Goal: Information Seeking & Learning: Learn about a topic

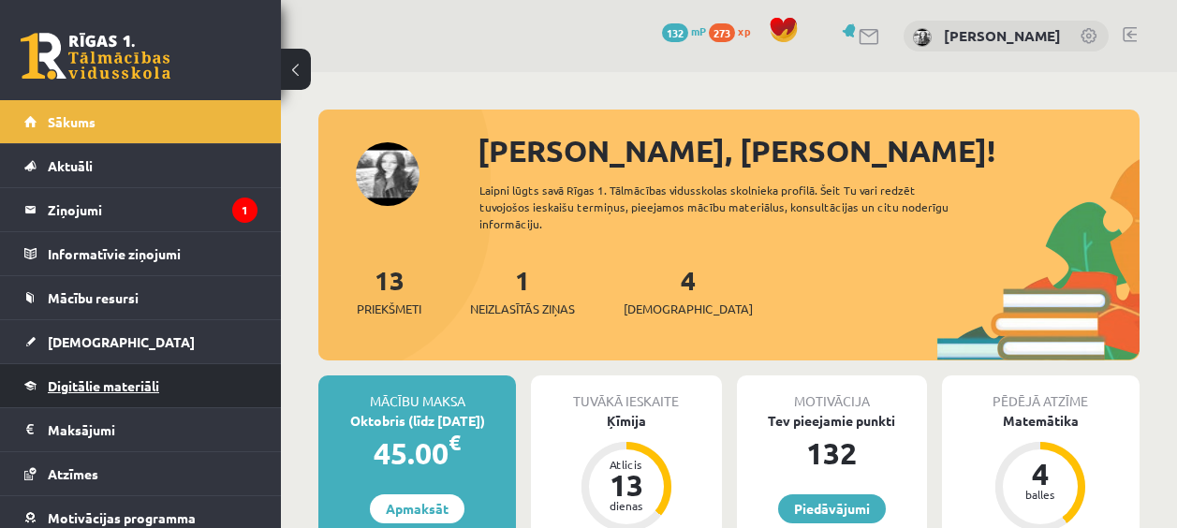
click at [118, 384] on span "Digitālie materiāli" at bounding box center [103, 385] width 111 height 17
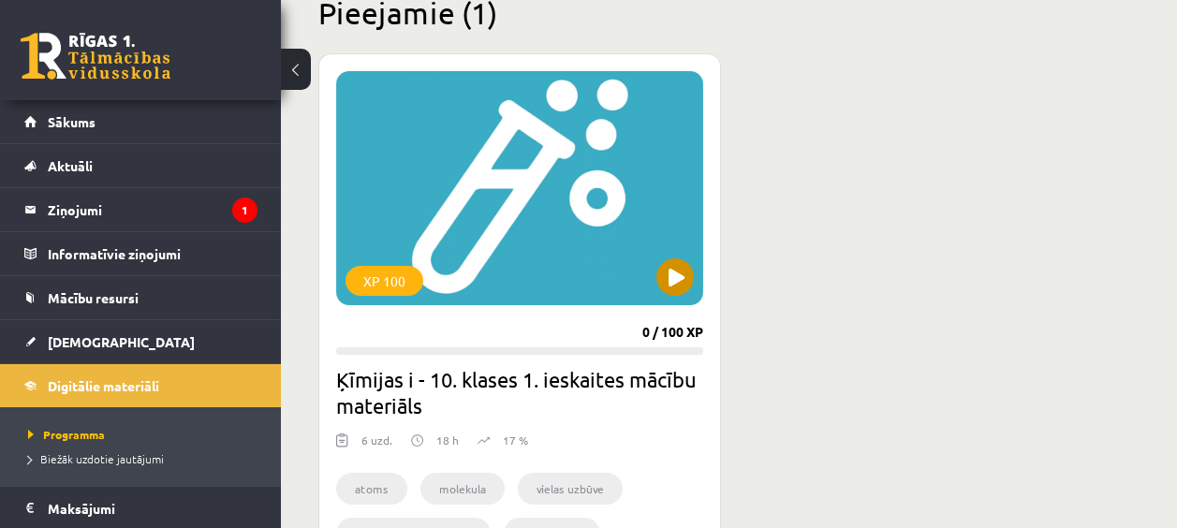
scroll to position [562, 0]
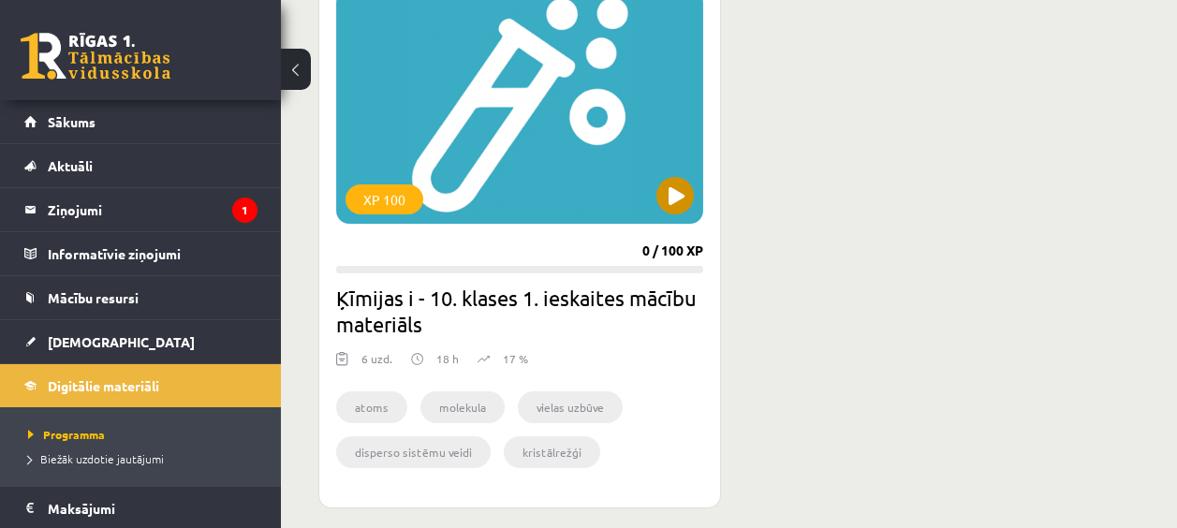
click at [657, 176] on div "XP 100" at bounding box center [519, 107] width 367 height 234
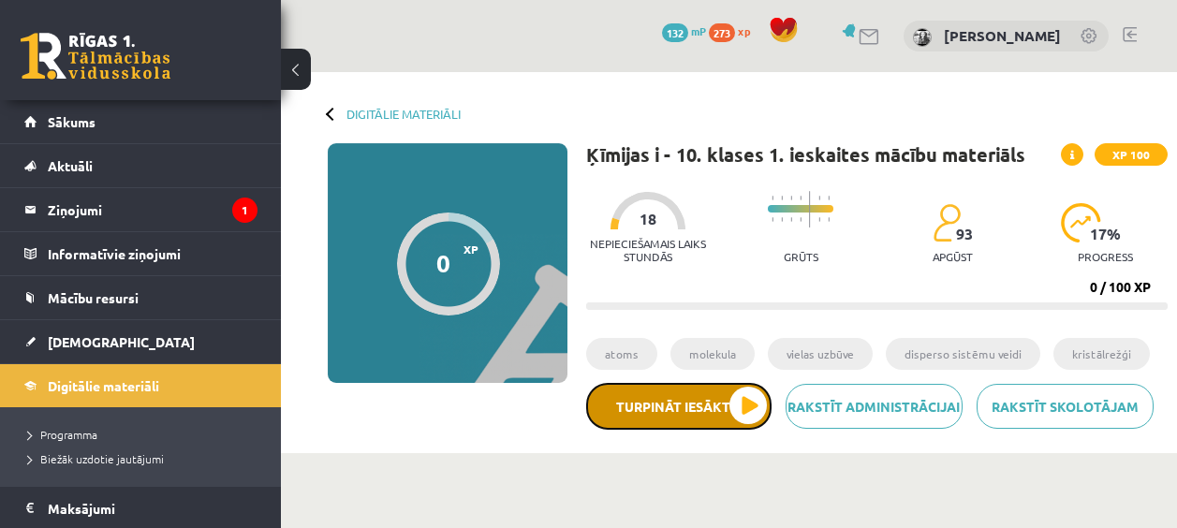
click at [689, 419] on button "Turpināt iesākto" at bounding box center [678, 406] width 185 height 47
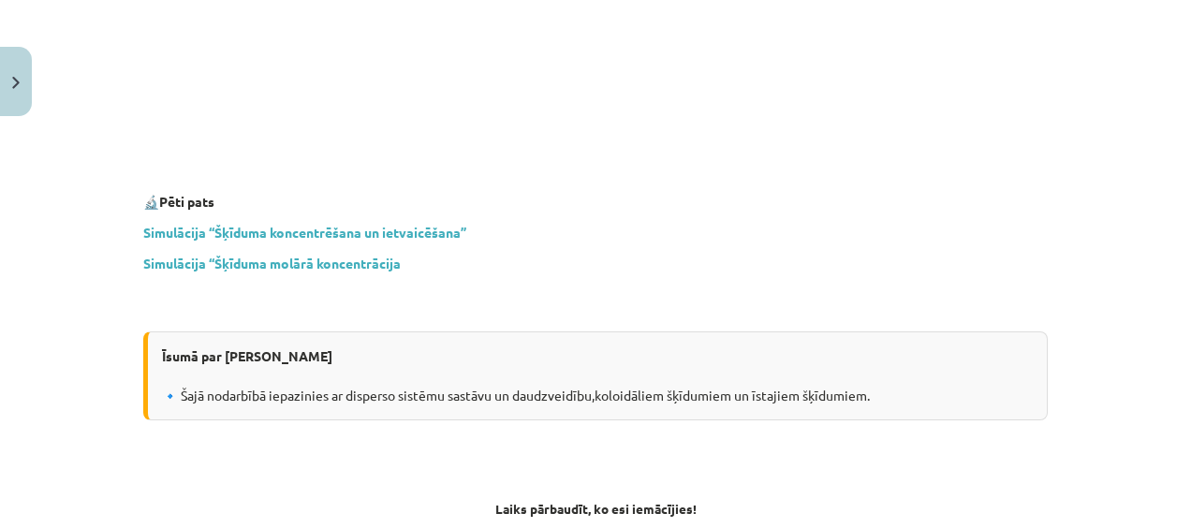
scroll to position [5525, 0]
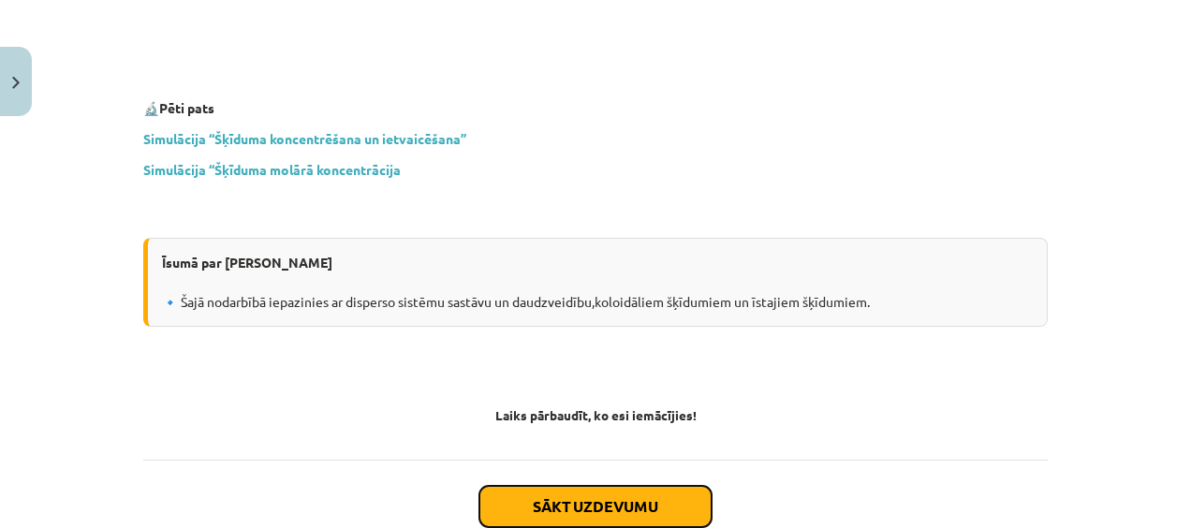
click at [641, 486] on button "Sākt uzdevumu" at bounding box center [595, 506] width 232 height 41
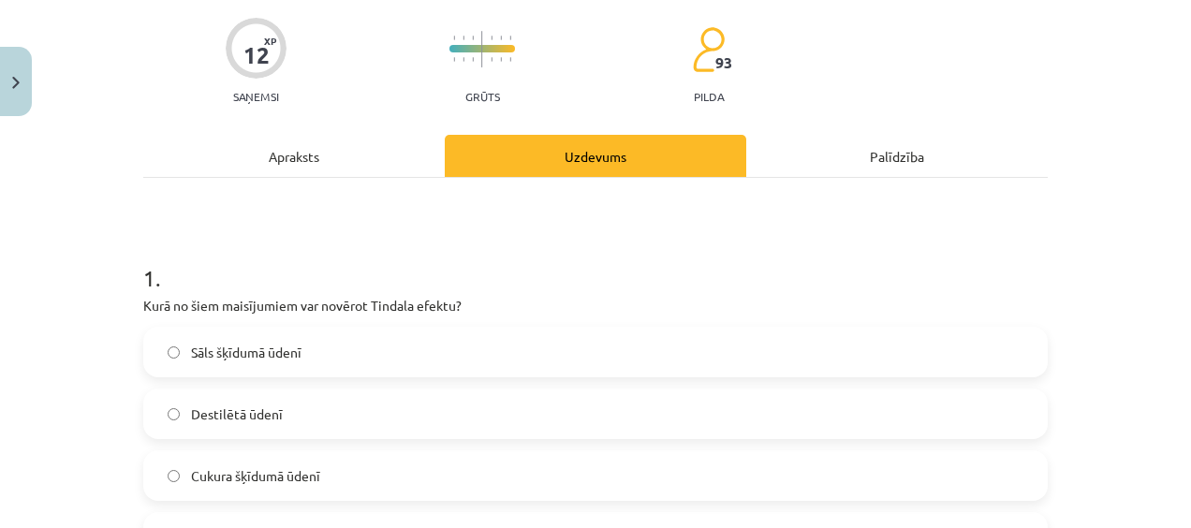
scroll to position [234, 0]
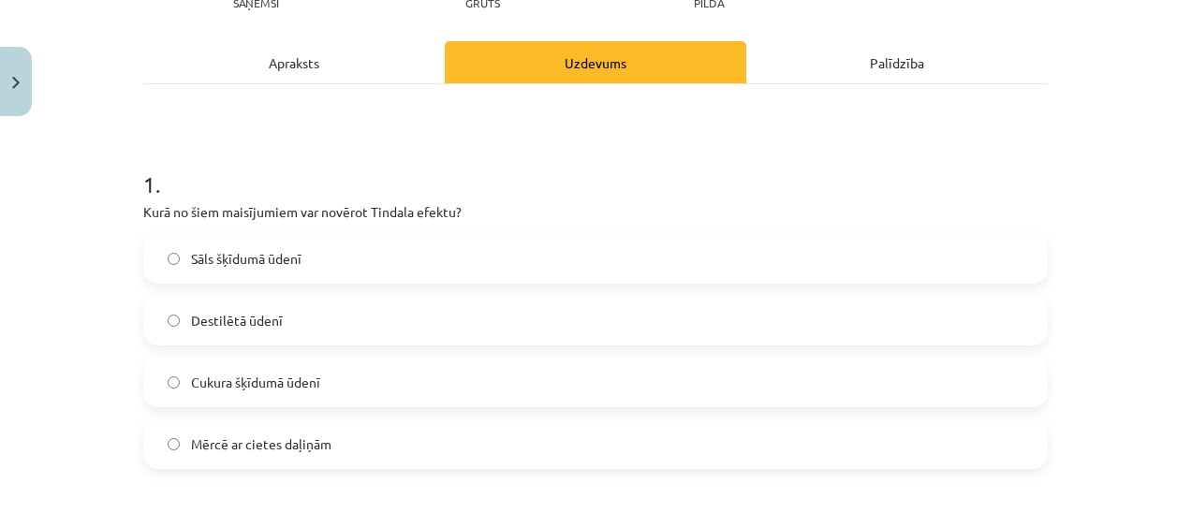
click at [362, 65] on div "Apraksts" at bounding box center [294, 62] width 302 height 42
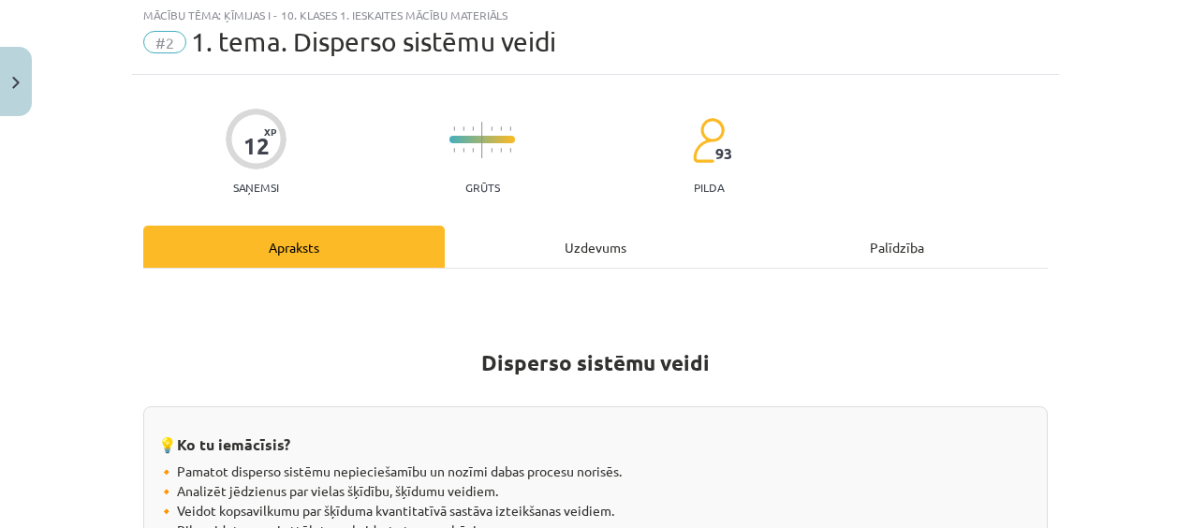
scroll to position [0, 0]
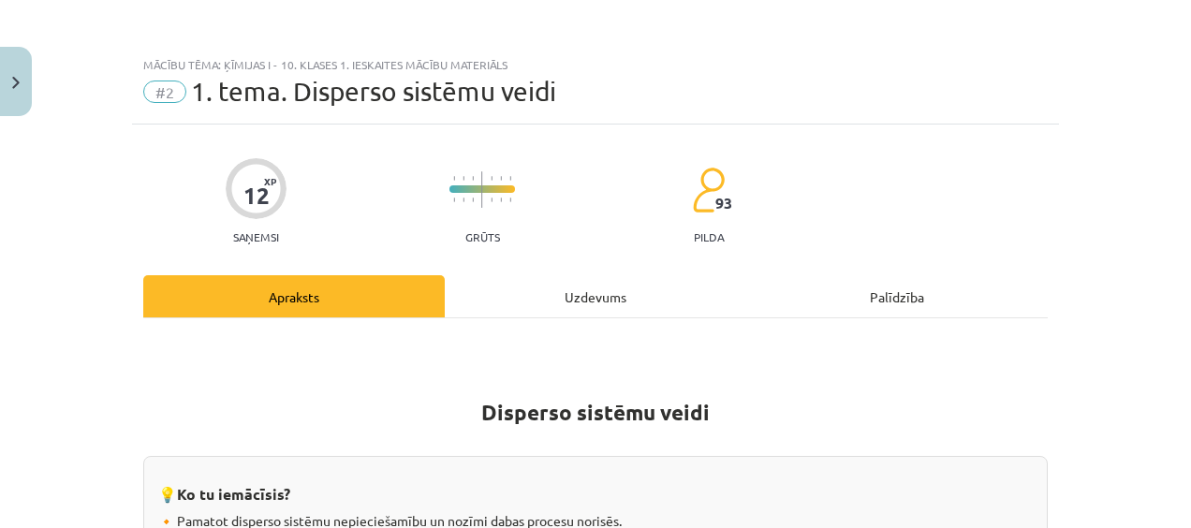
click at [625, 307] on div "Uzdevums" at bounding box center [596, 296] width 302 height 42
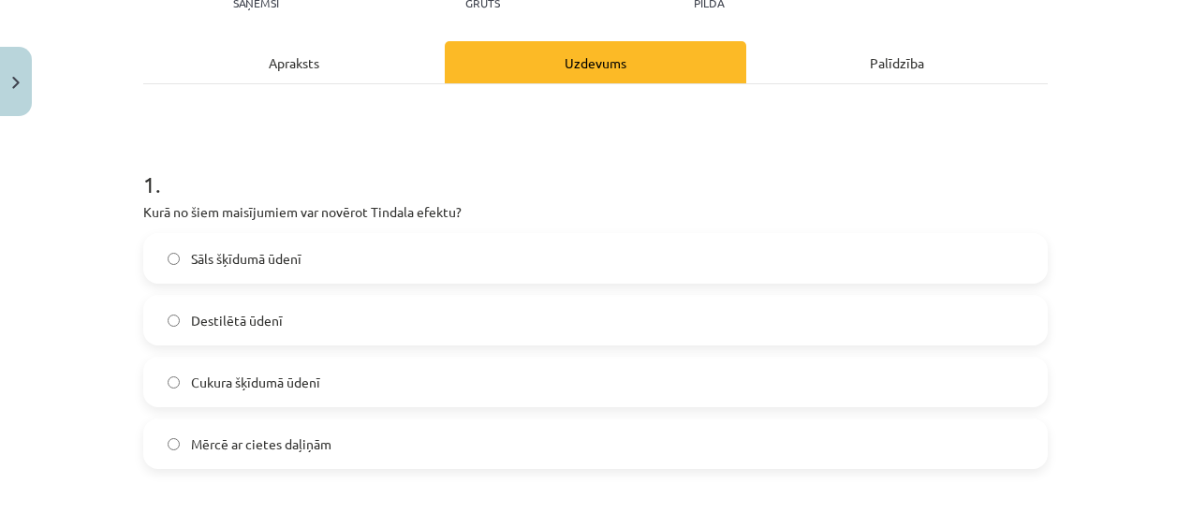
scroll to position [140, 0]
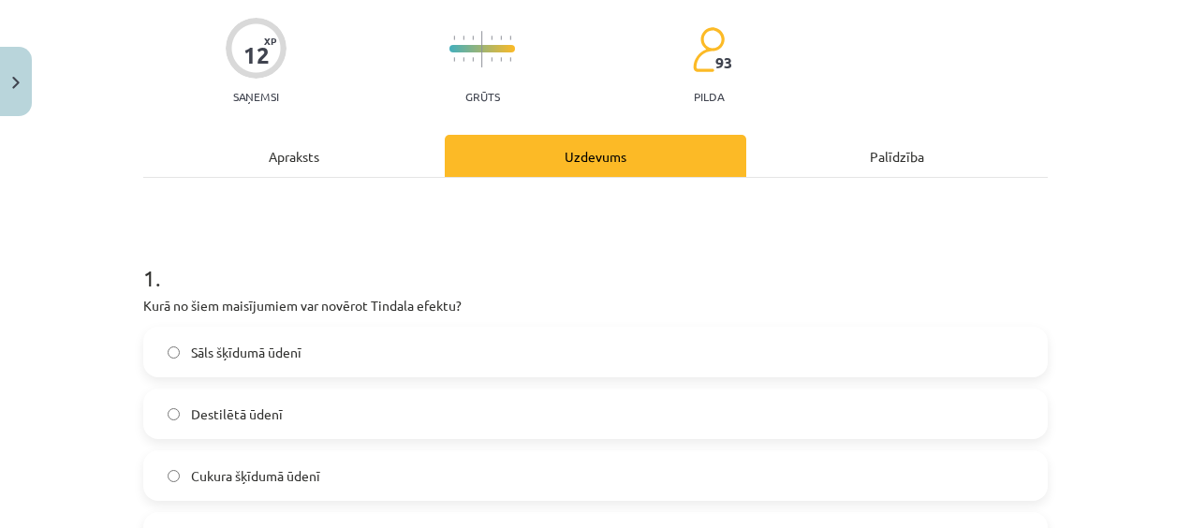
click at [278, 175] on div "Apraksts" at bounding box center [294, 156] width 302 height 42
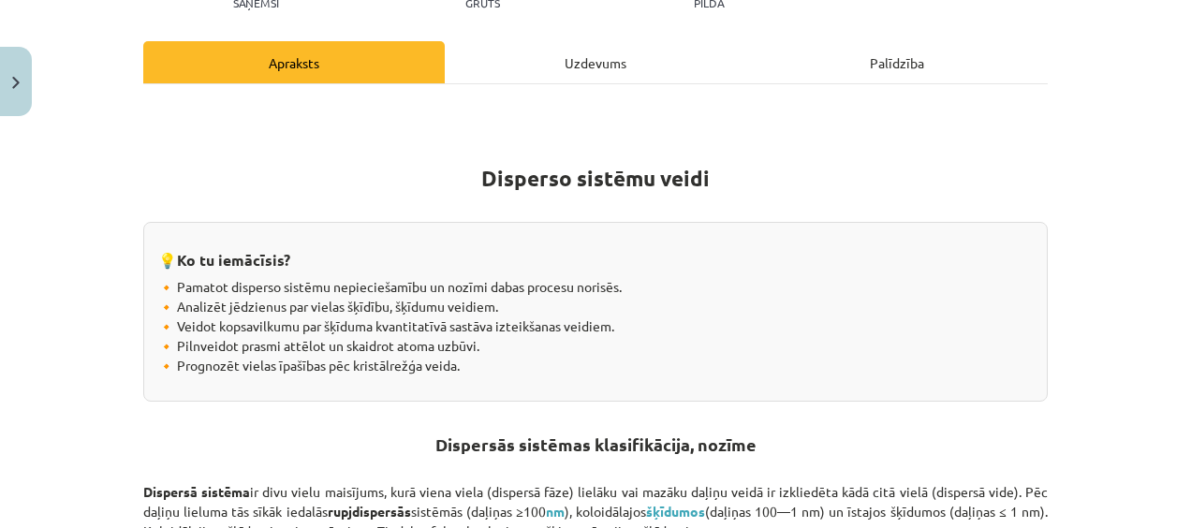
scroll to position [47, 0]
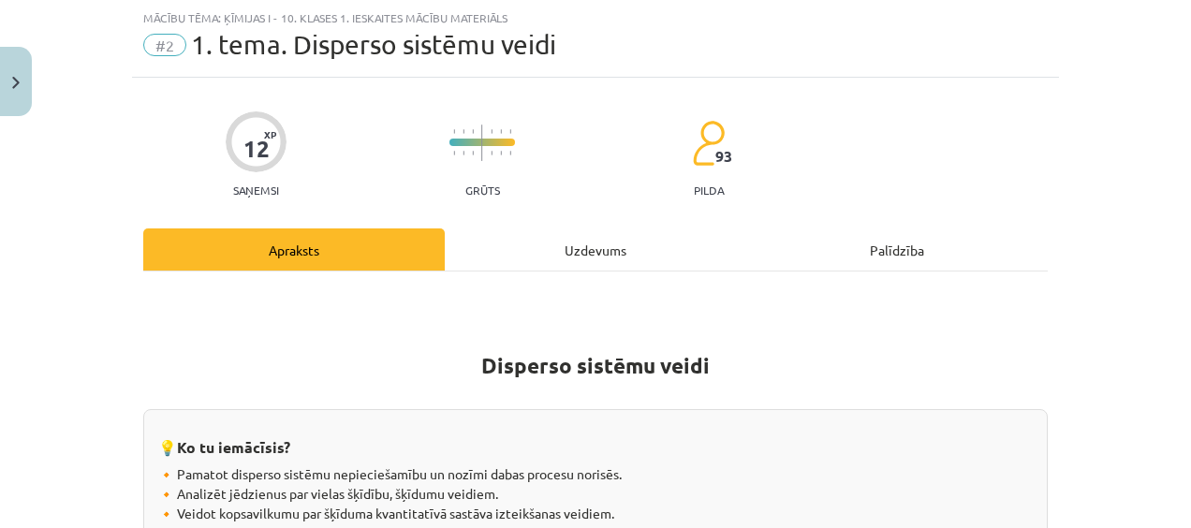
click at [585, 262] on div "Uzdevums" at bounding box center [596, 249] width 302 height 42
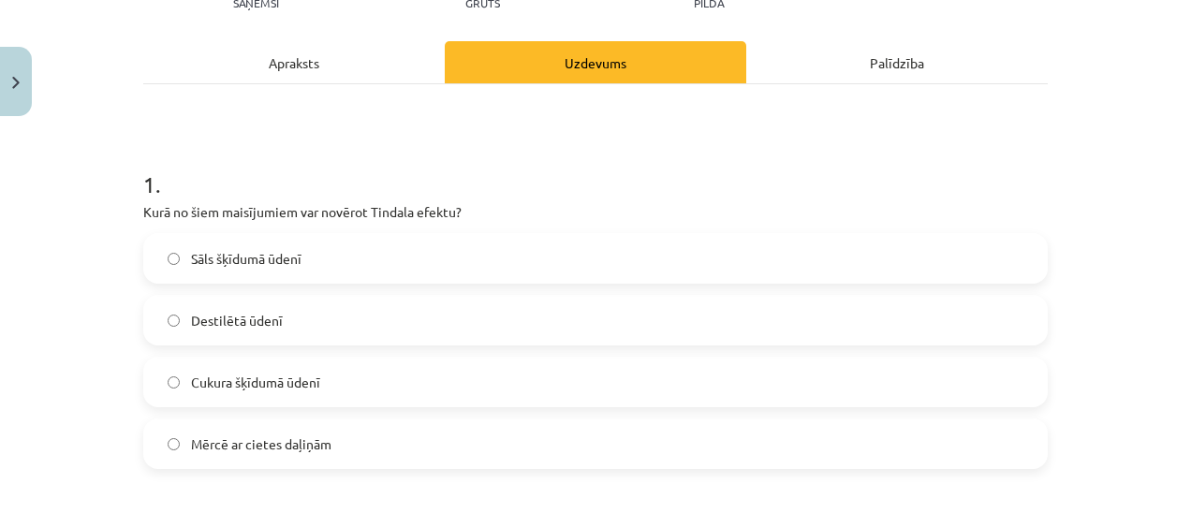
scroll to position [328, 0]
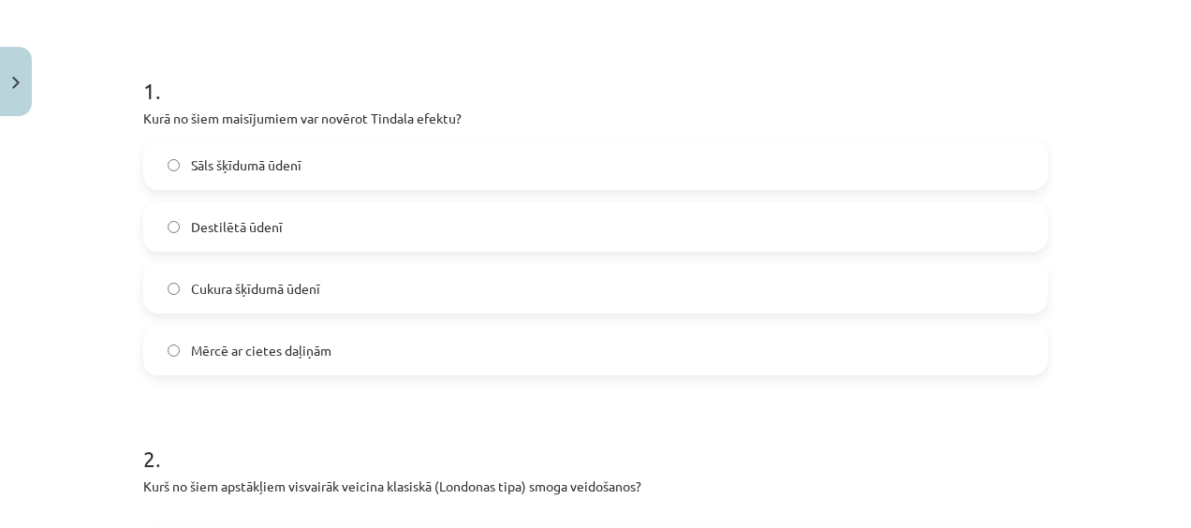
click at [347, 334] on label "Mērcē ar cietes daļiņām" at bounding box center [595, 350] width 901 height 47
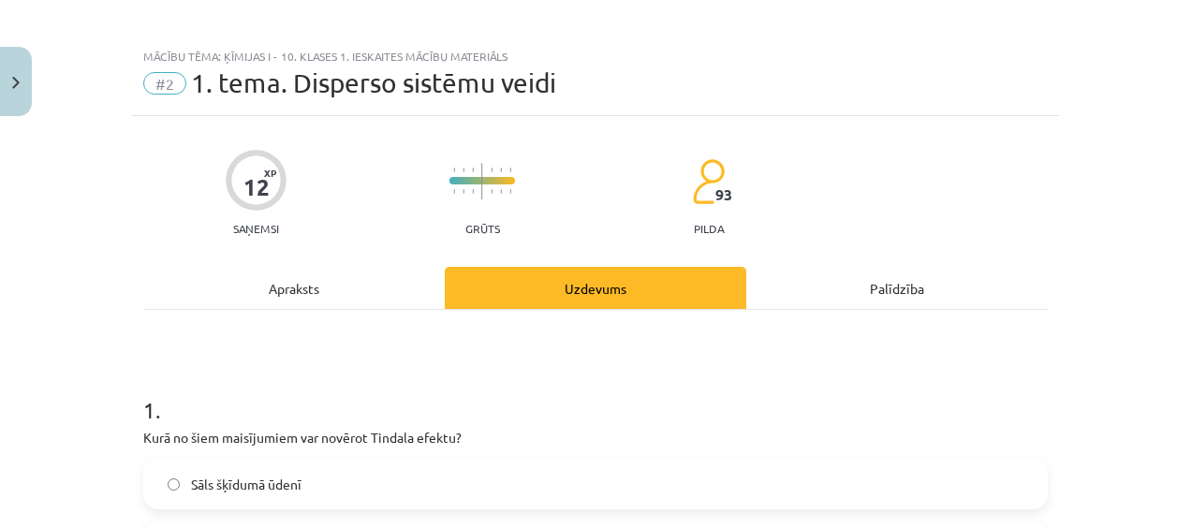
scroll to position [0, 0]
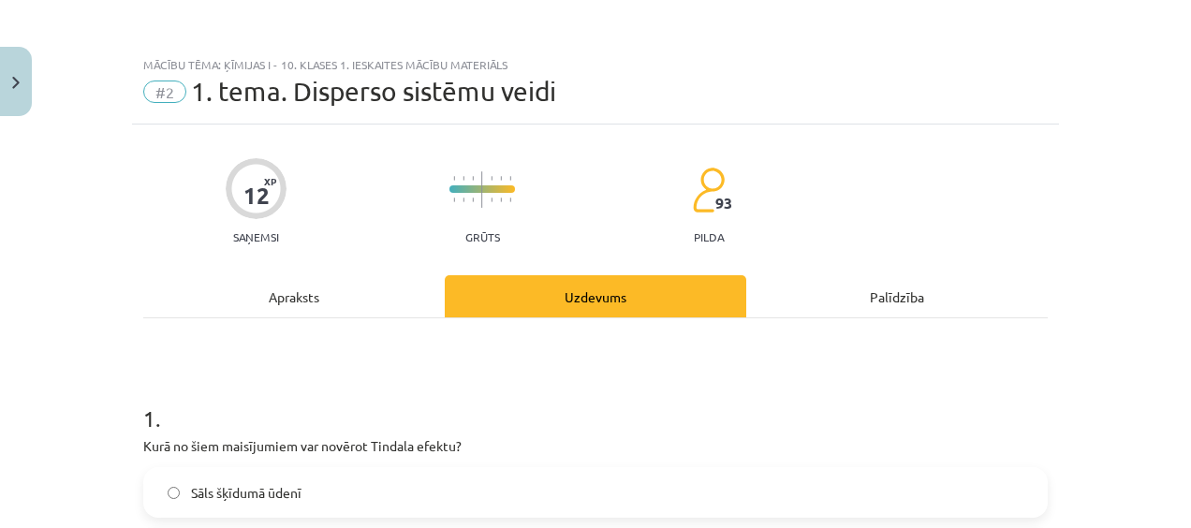
click at [290, 315] on div "Apraksts" at bounding box center [294, 296] width 302 height 42
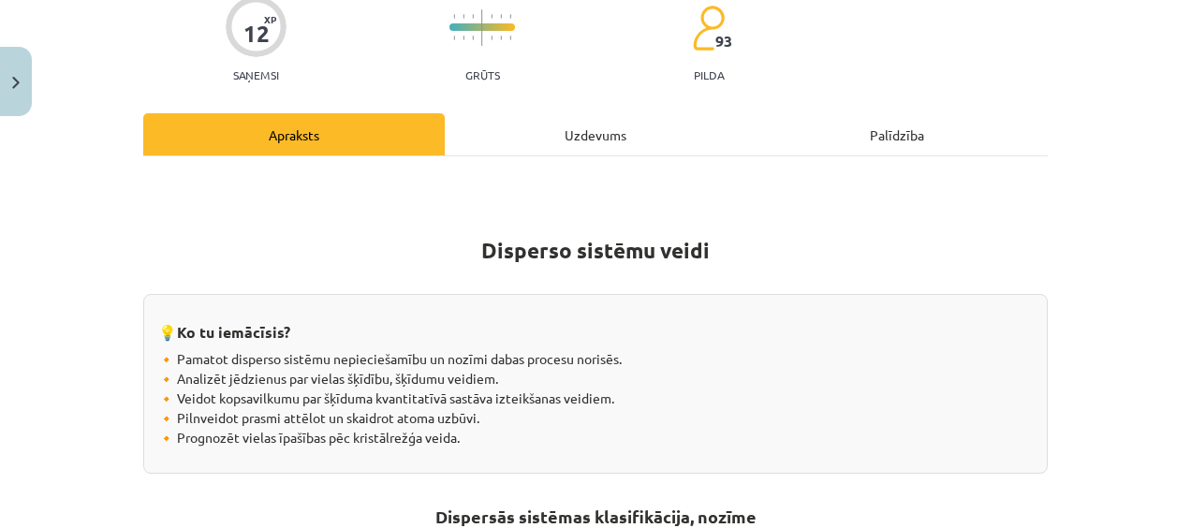
scroll to position [140, 0]
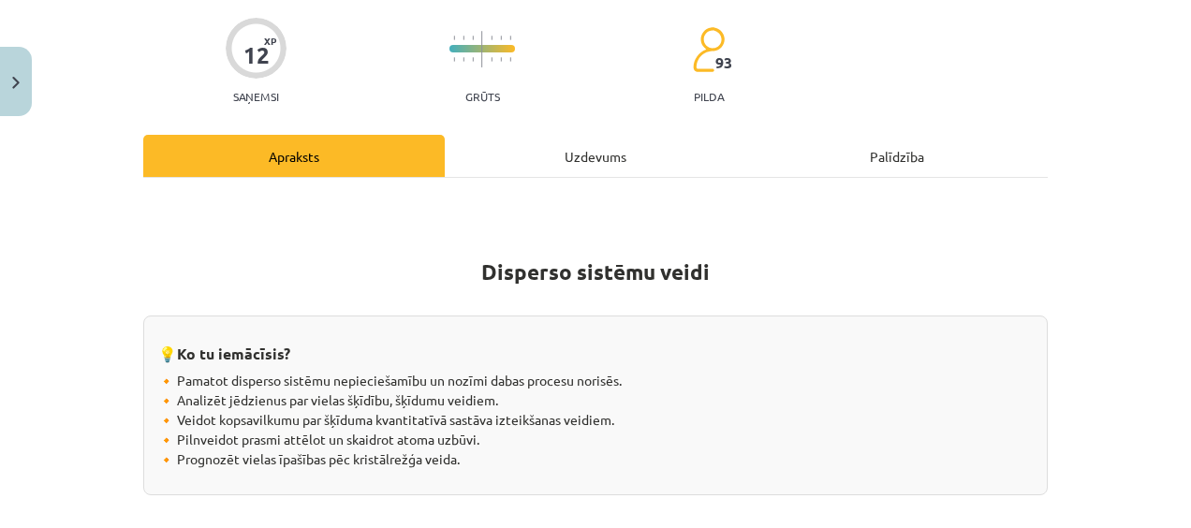
click at [485, 177] on hr at bounding box center [595, 177] width 905 height 1
click at [495, 169] on div "Uzdevums" at bounding box center [596, 156] width 302 height 42
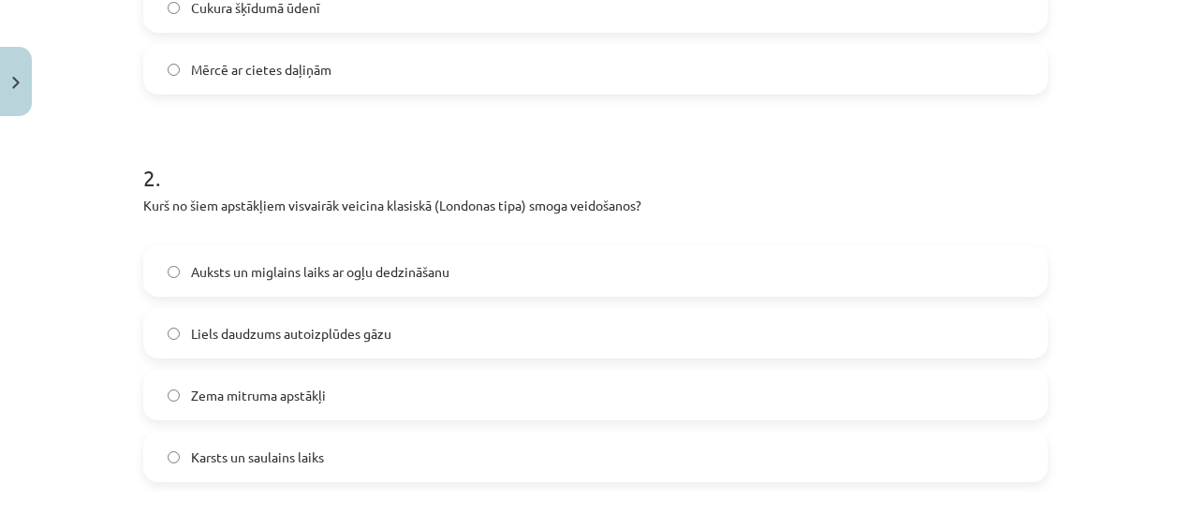
scroll to position [702, 0]
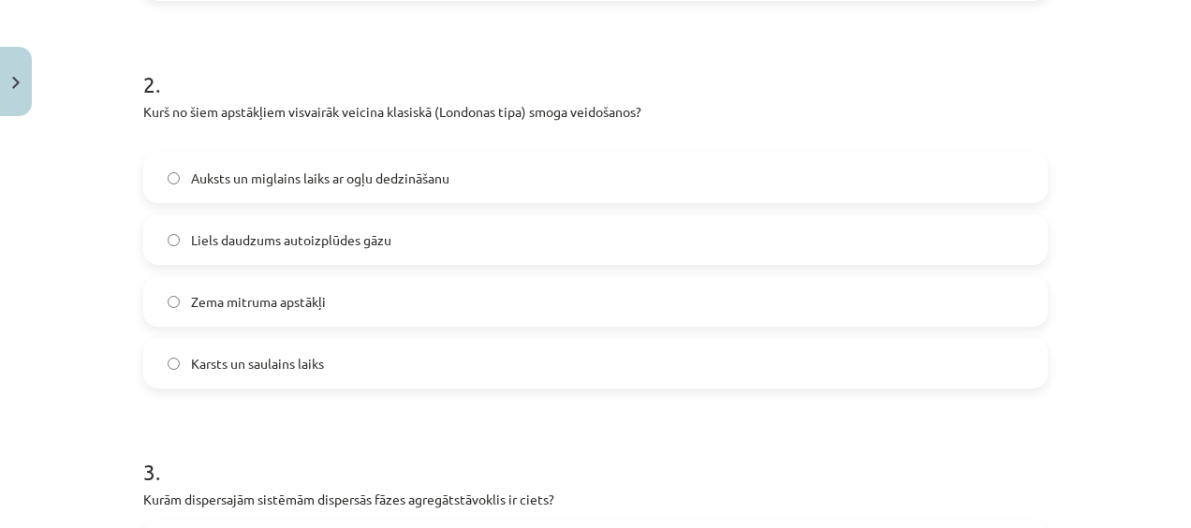
click at [276, 172] on span "Auksts un miglains laiks ar ogļu dedzināšanu" at bounding box center [320, 179] width 258 height 20
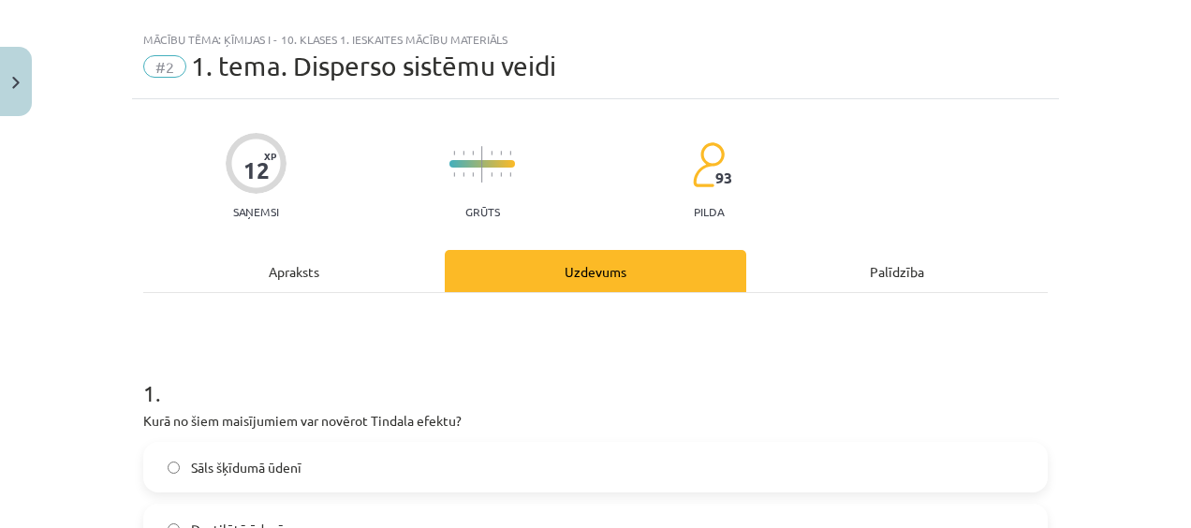
scroll to position [0, 0]
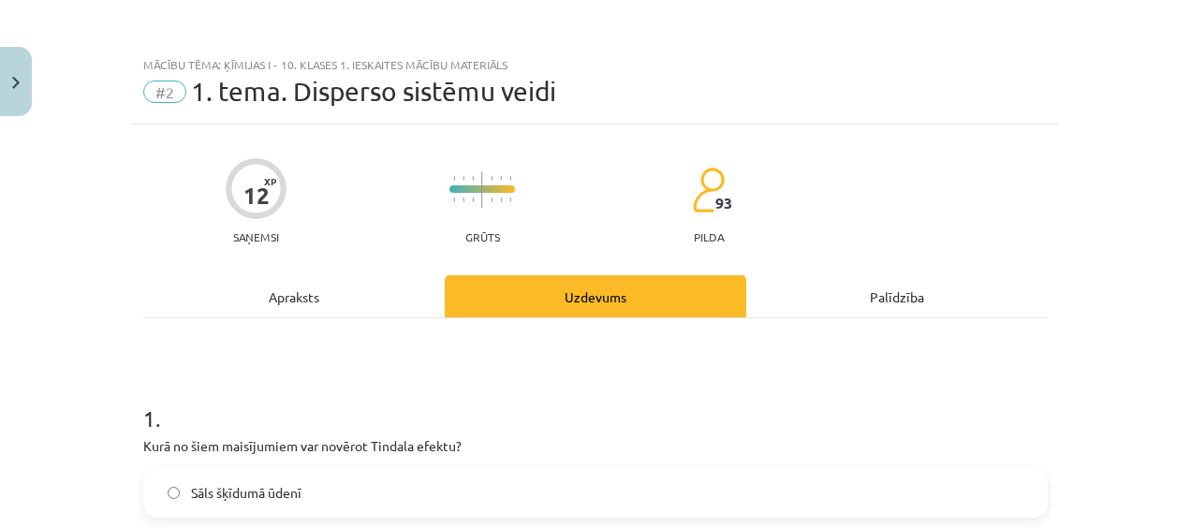
click at [233, 280] on div "Apraksts" at bounding box center [294, 296] width 302 height 42
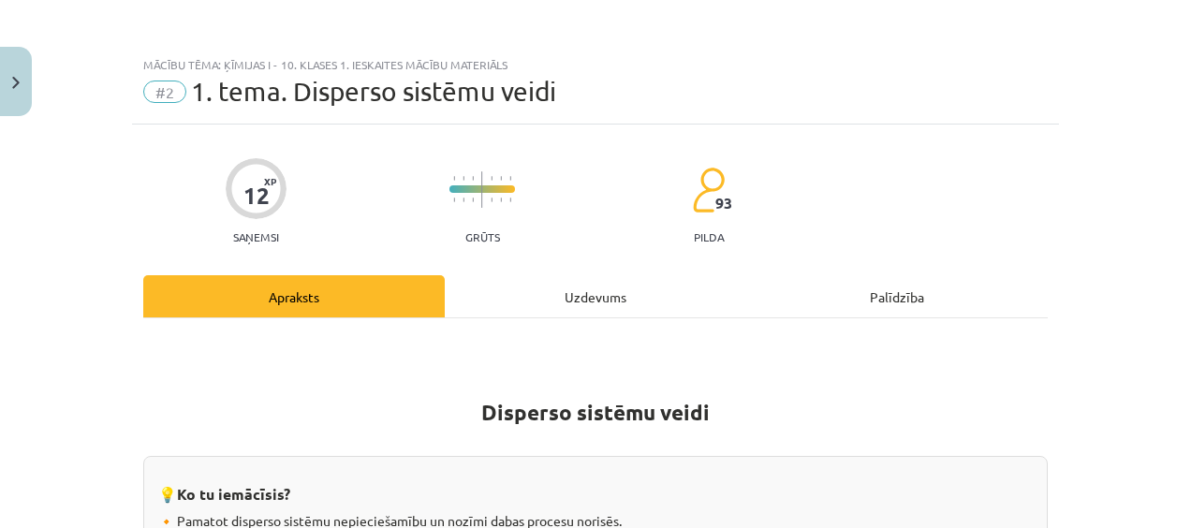
click at [445, 285] on div "Uzdevums" at bounding box center [596, 296] width 302 height 42
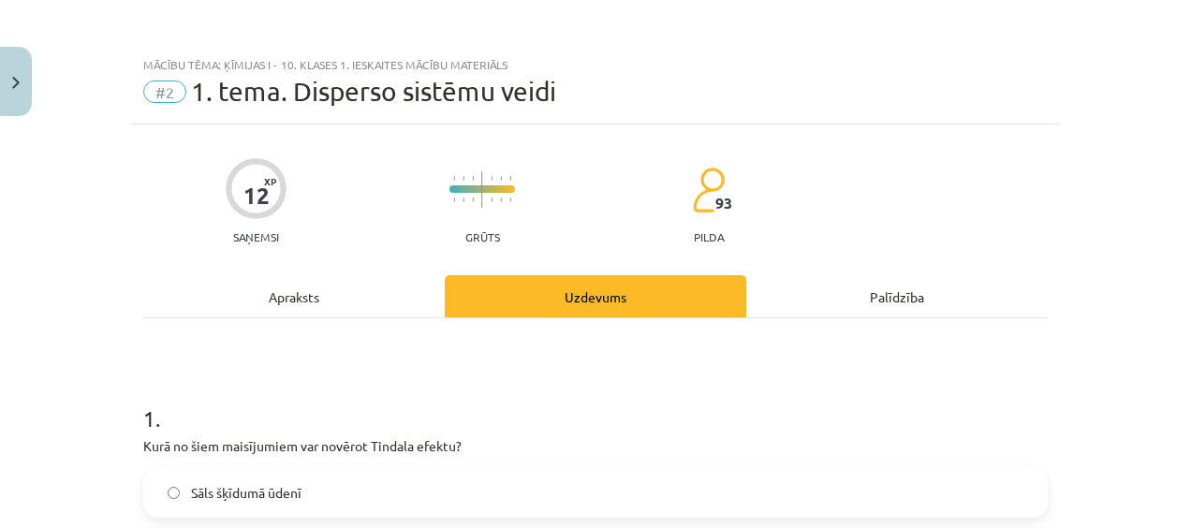
drag, startPoint x: 370, startPoint y: 316, endPoint x: 345, endPoint y: 301, distance: 29.9
click at [345, 301] on div "Apraksts" at bounding box center [294, 296] width 302 height 42
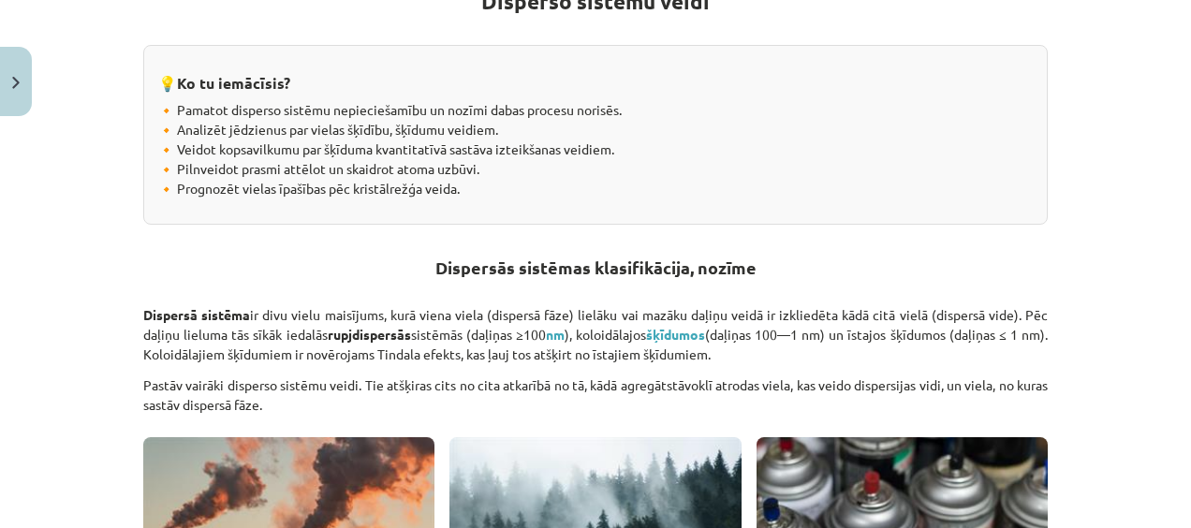
scroll to position [234, 0]
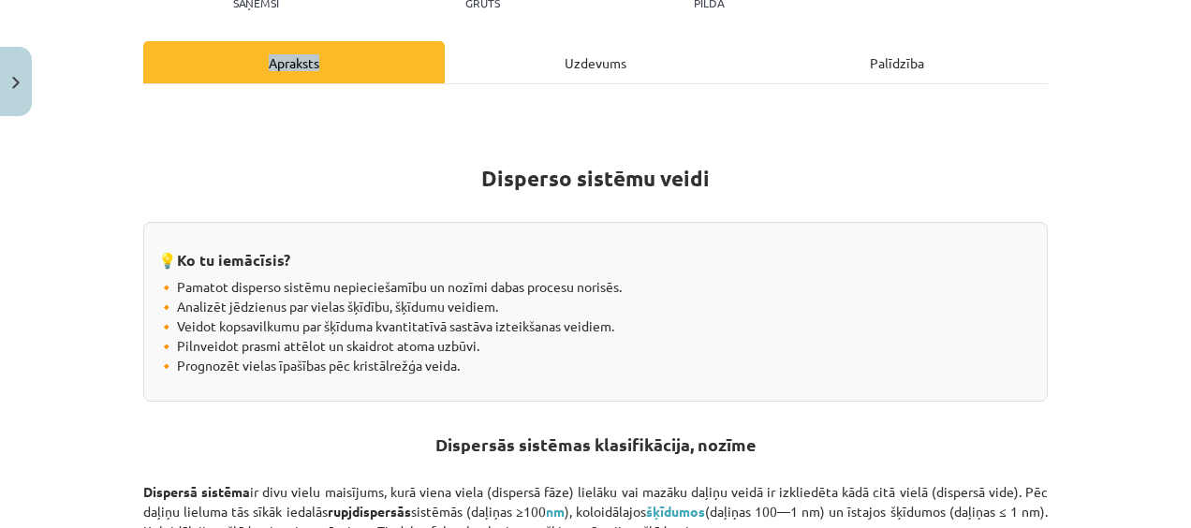
click at [469, 58] on div "Uzdevums" at bounding box center [596, 62] width 302 height 42
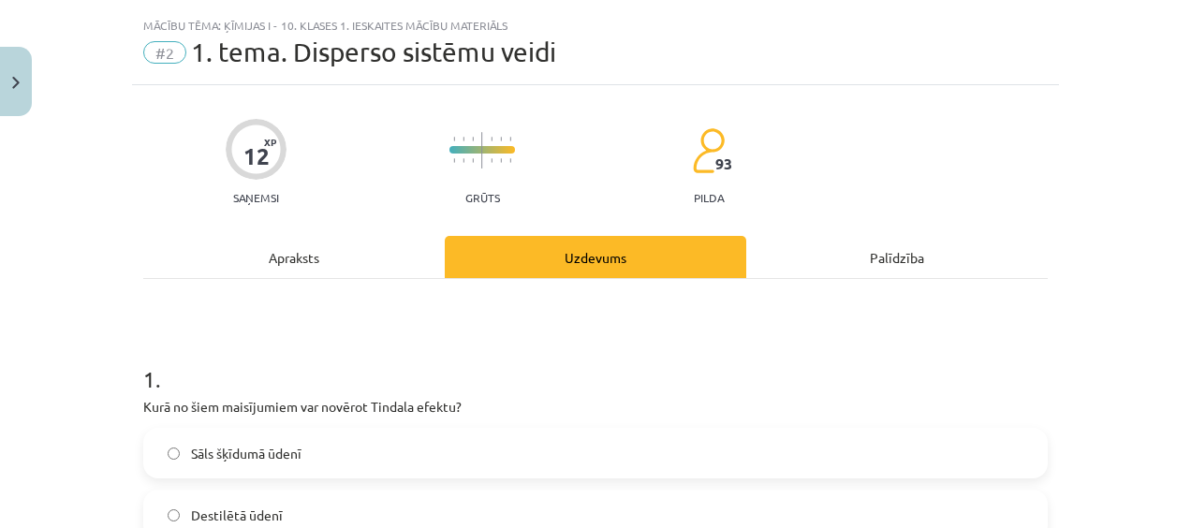
scroll to position [0, 0]
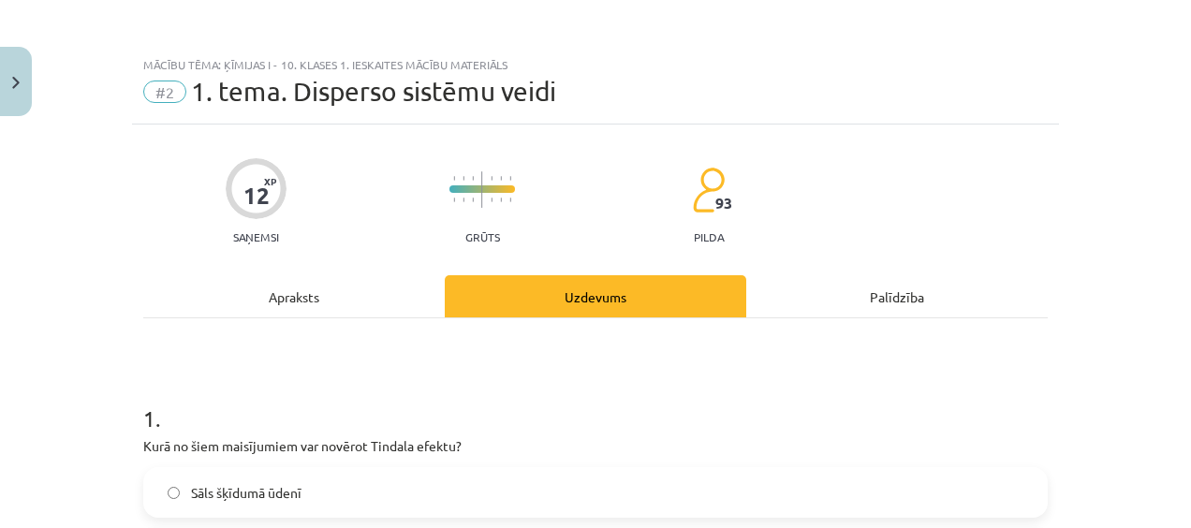
click at [391, 301] on div "Apraksts" at bounding box center [294, 296] width 302 height 42
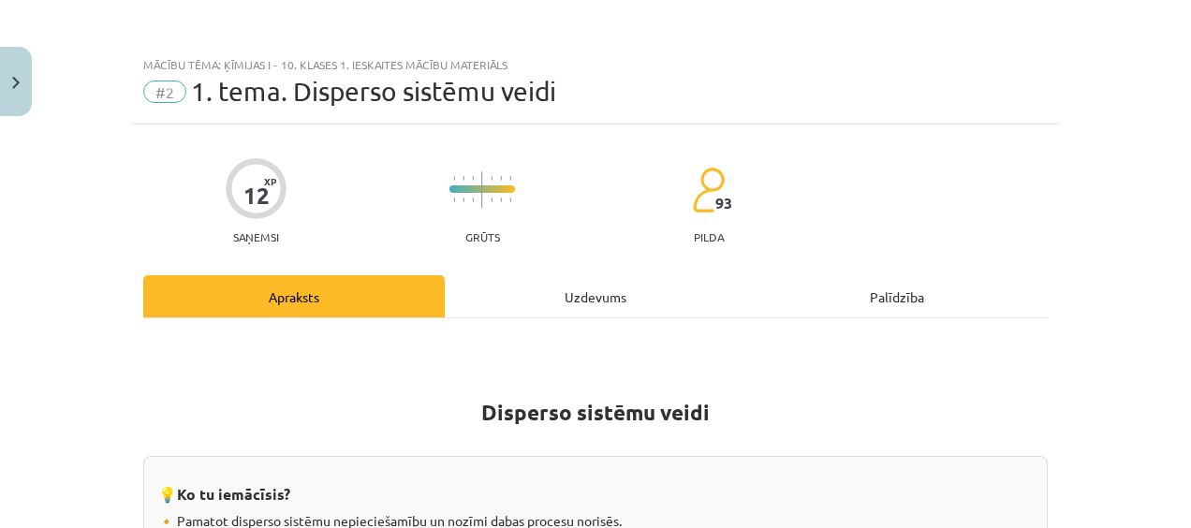
click at [541, 305] on div "Uzdevums" at bounding box center [596, 296] width 302 height 42
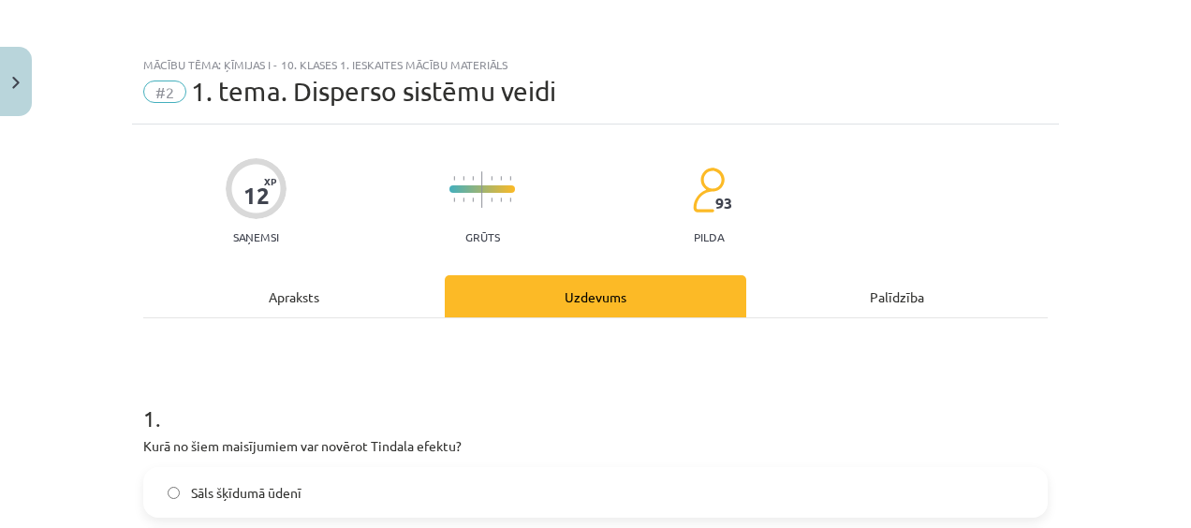
click at [302, 314] on div "Apraksts" at bounding box center [294, 296] width 302 height 42
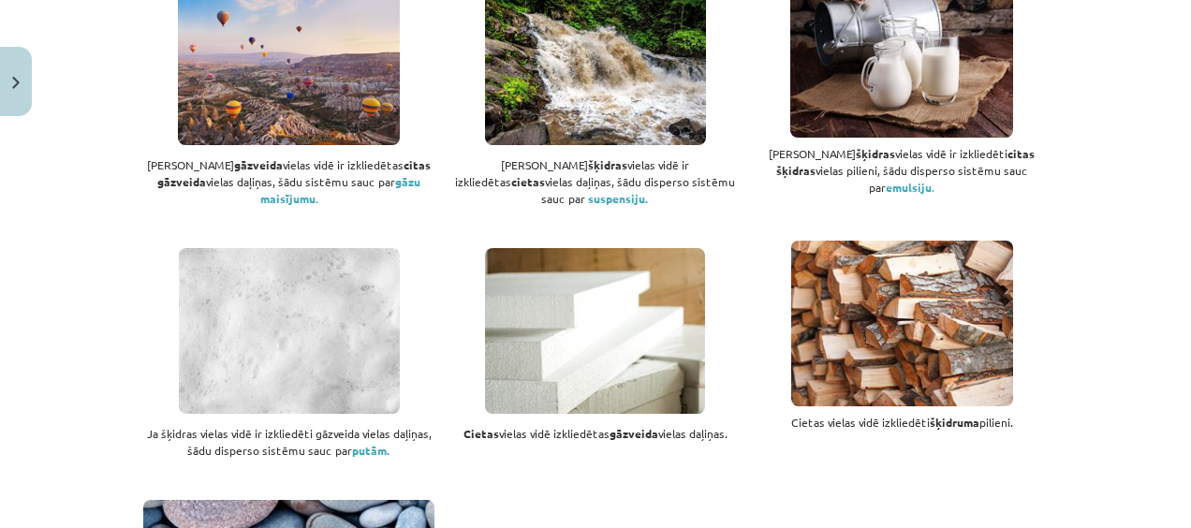
scroll to position [983, 0]
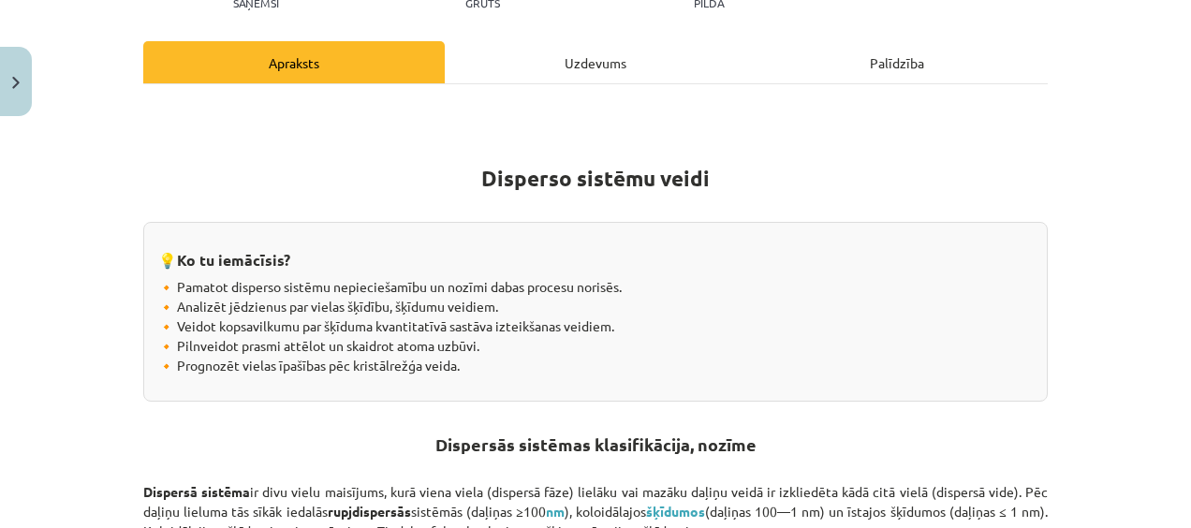
click at [491, 51] on div "Uzdevums" at bounding box center [596, 62] width 302 height 42
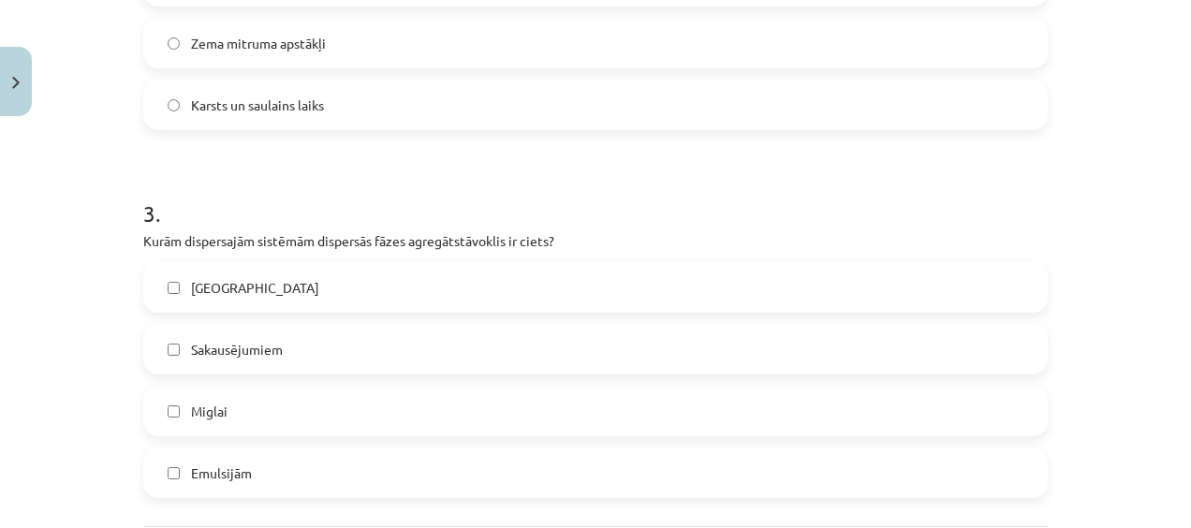
scroll to position [1148, 0]
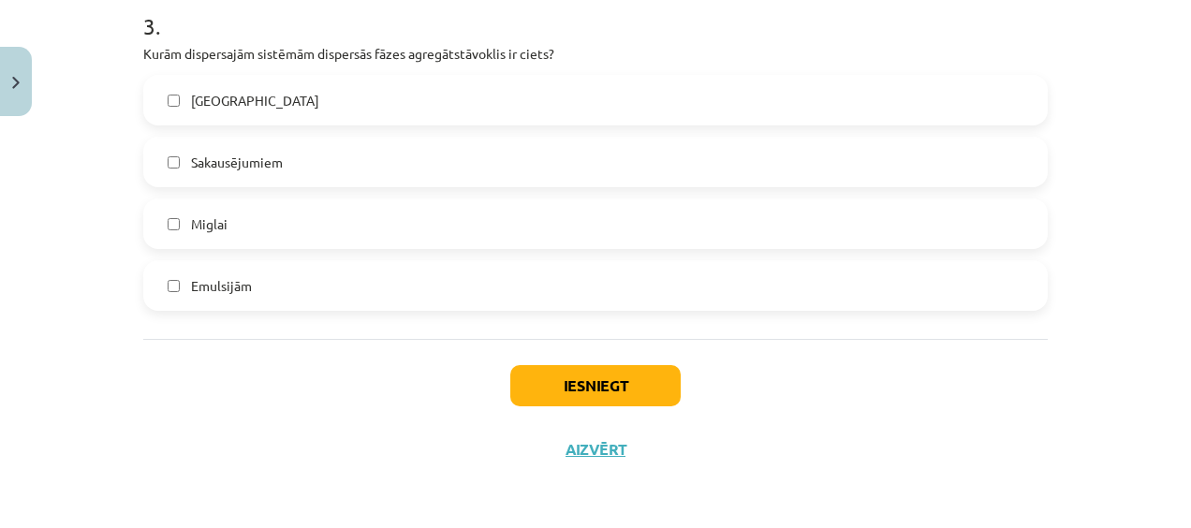
click at [166, 84] on label "Suspensijām" at bounding box center [595, 100] width 901 height 47
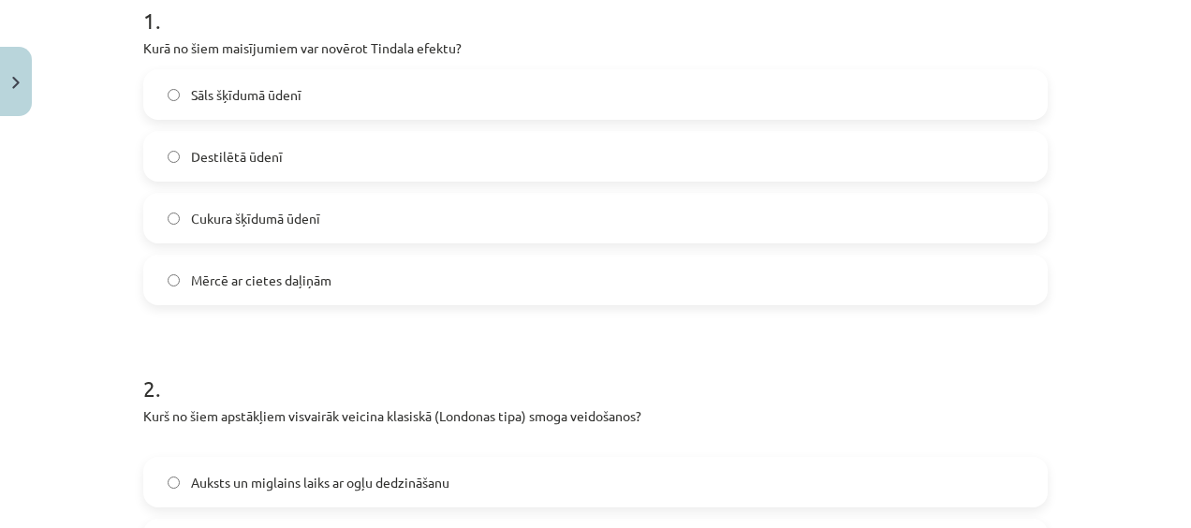
scroll to position [399, 0]
click at [419, 263] on label "Mērcē ar cietes daļiņām" at bounding box center [595, 279] width 901 height 47
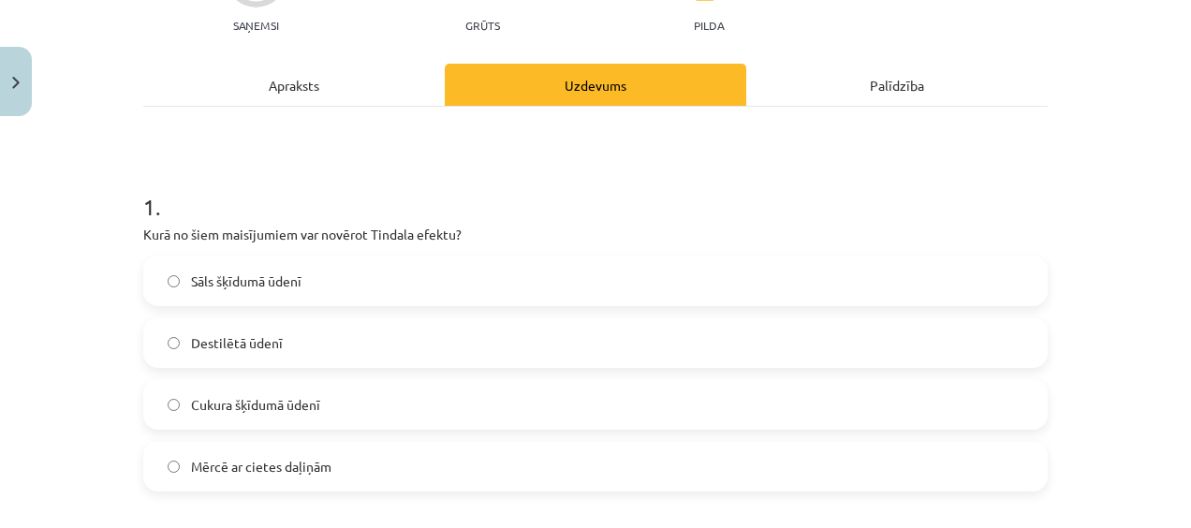
click at [288, 227] on p "Kurā no šiem maisījumiem var novērot Tindala efektu?" at bounding box center [595, 235] width 905 height 20
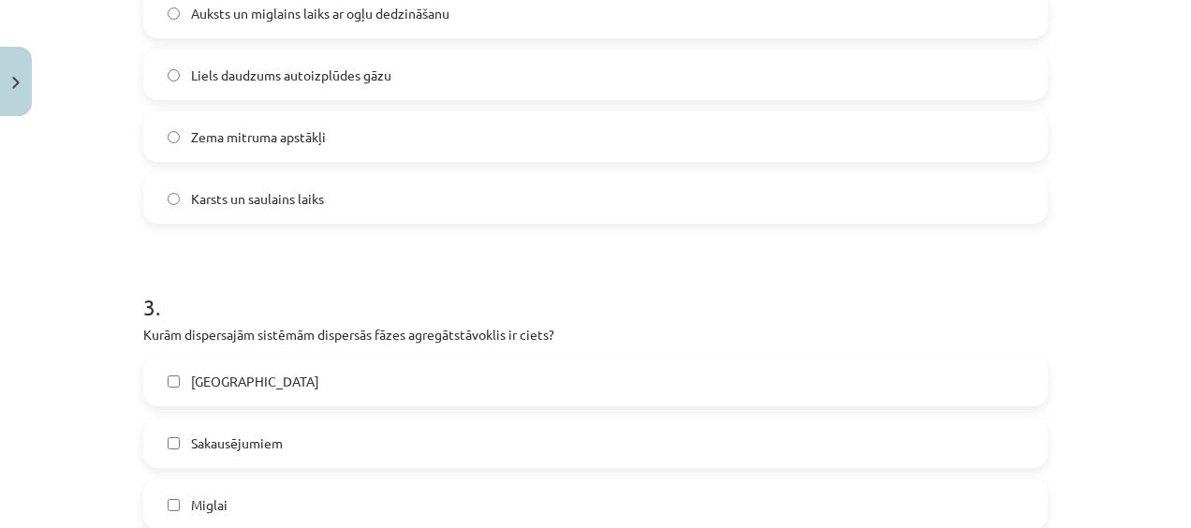
scroll to position [1148, 0]
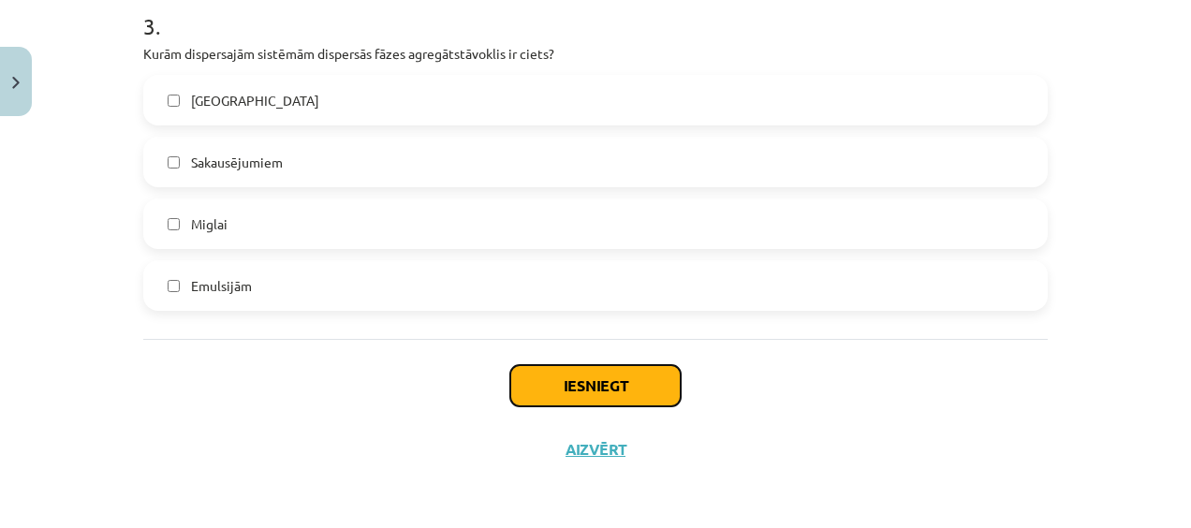
click at [636, 393] on button "Iesniegt" at bounding box center [595, 385] width 170 height 41
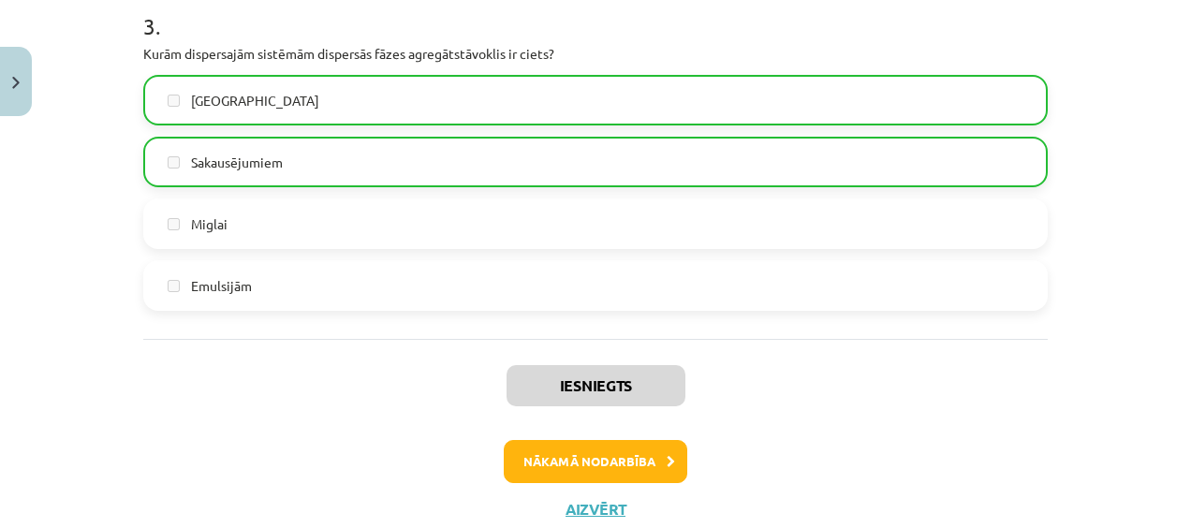
click at [247, 150] on label "Sakausējumiem" at bounding box center [595, 162] width 901 height 47
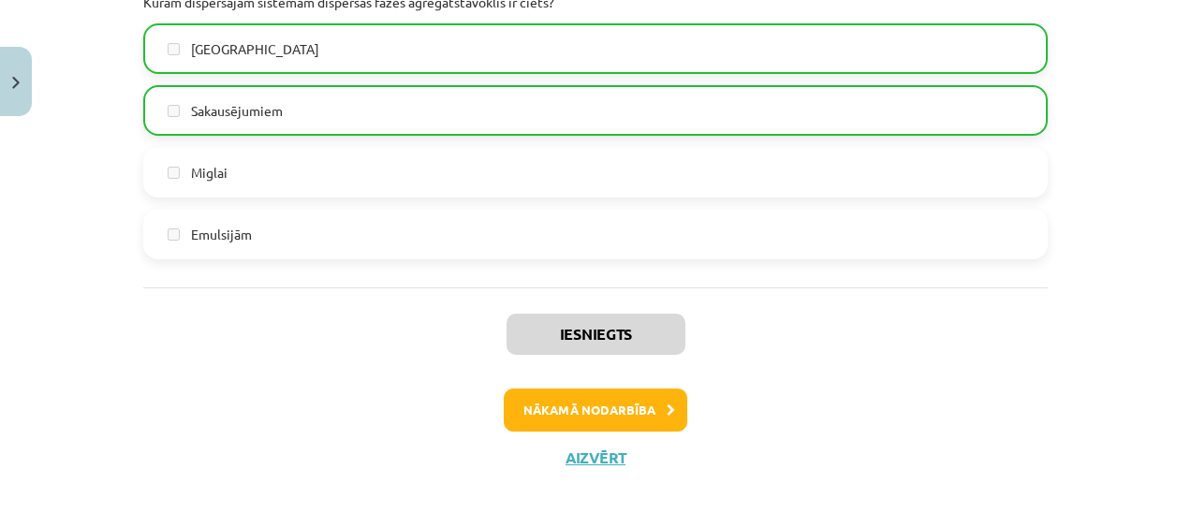
scroll to position [1207, 0]
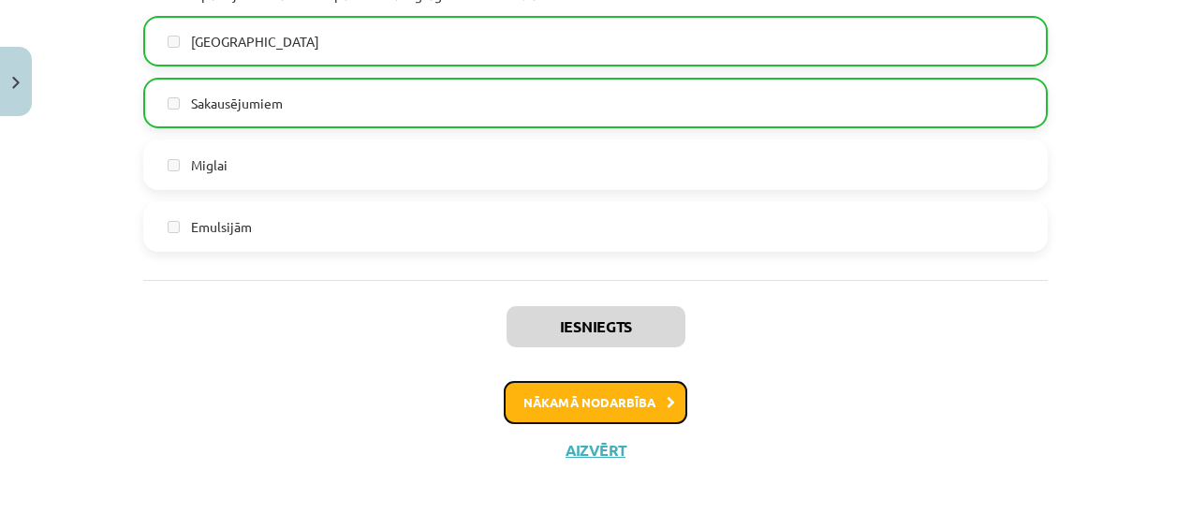
click at [590, 411] on button "Nākamā nodarbība" at bounding box center [596, 402] width 184 height 43
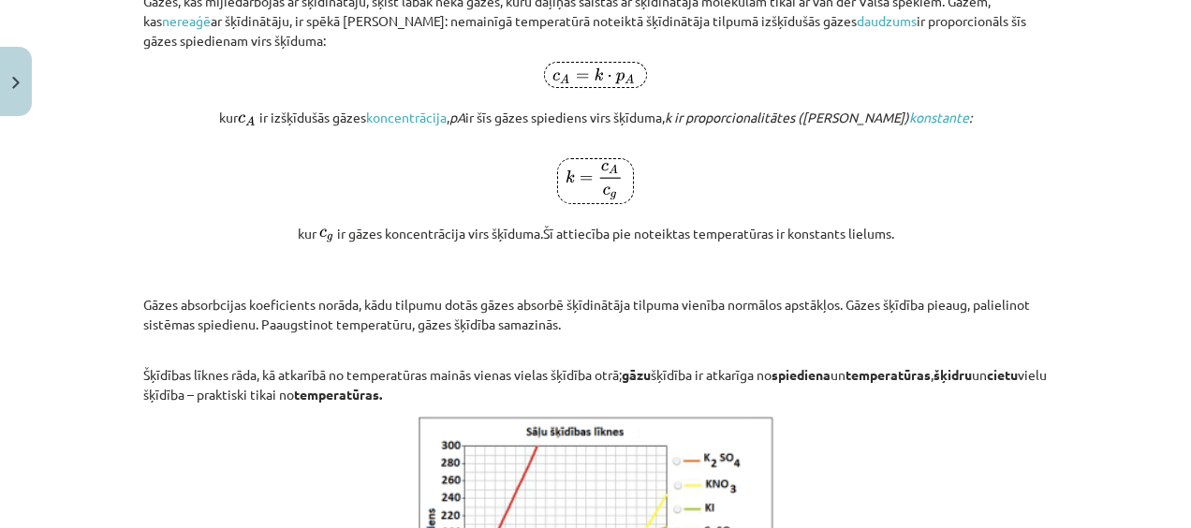
scroll to position [3073, 0]
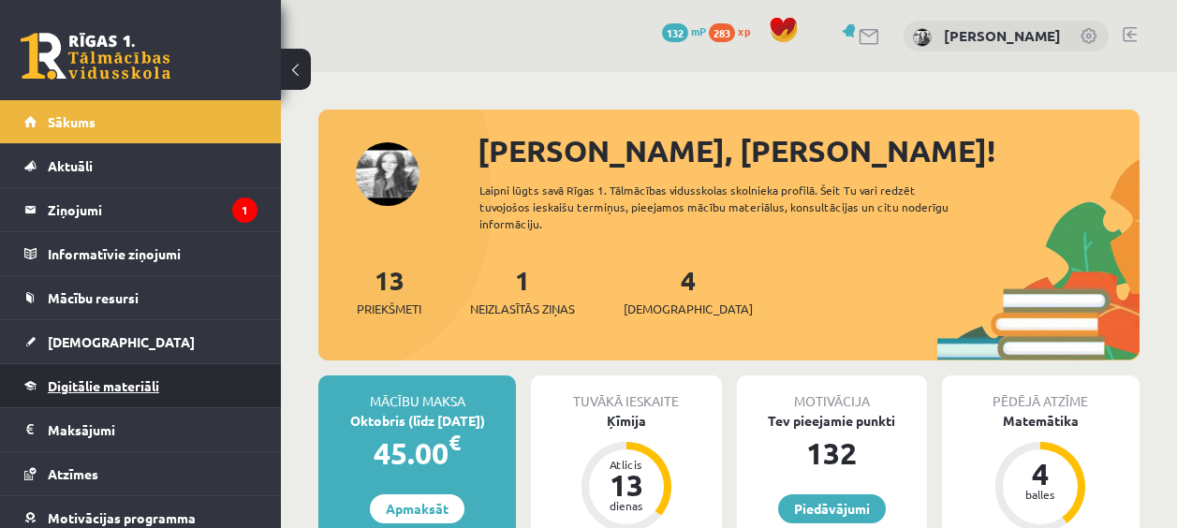
click at [179, 371] on link "Digitālie materiāli" at bounding box center [140, 385] width 233 height 43
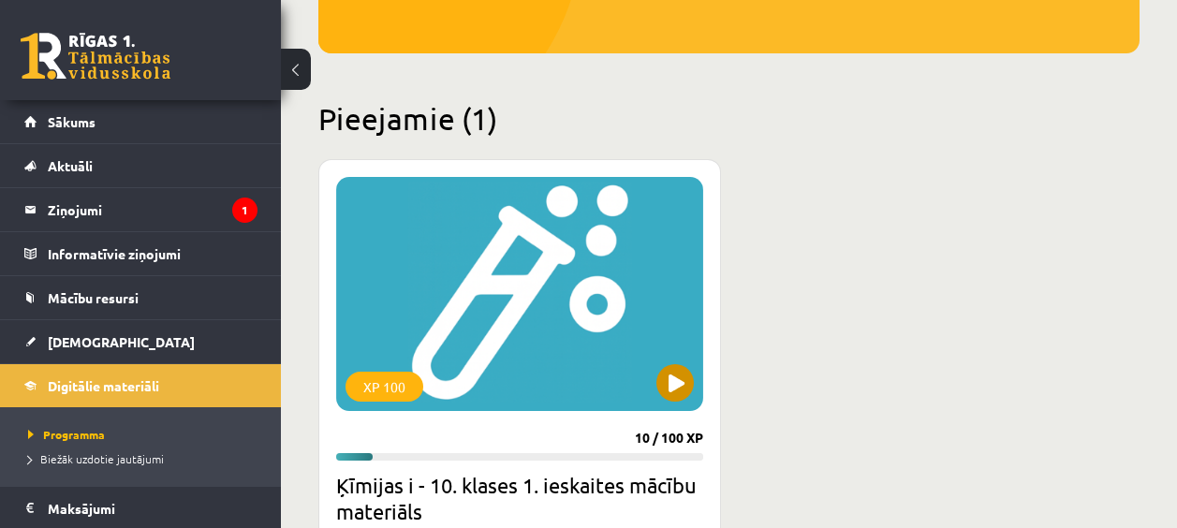
scroll to position [468, 0]
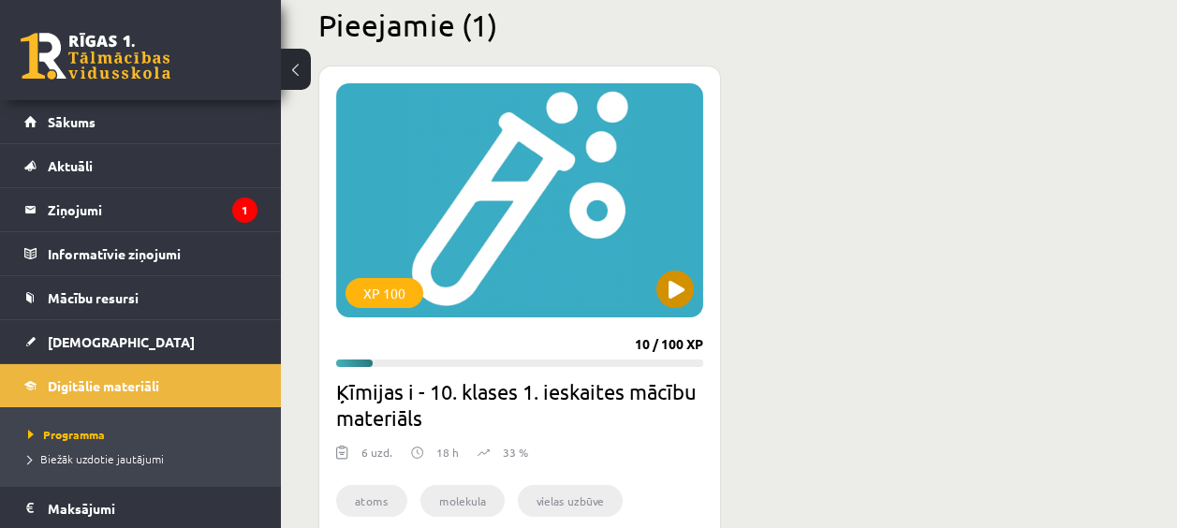
scroll to position [468, 0]
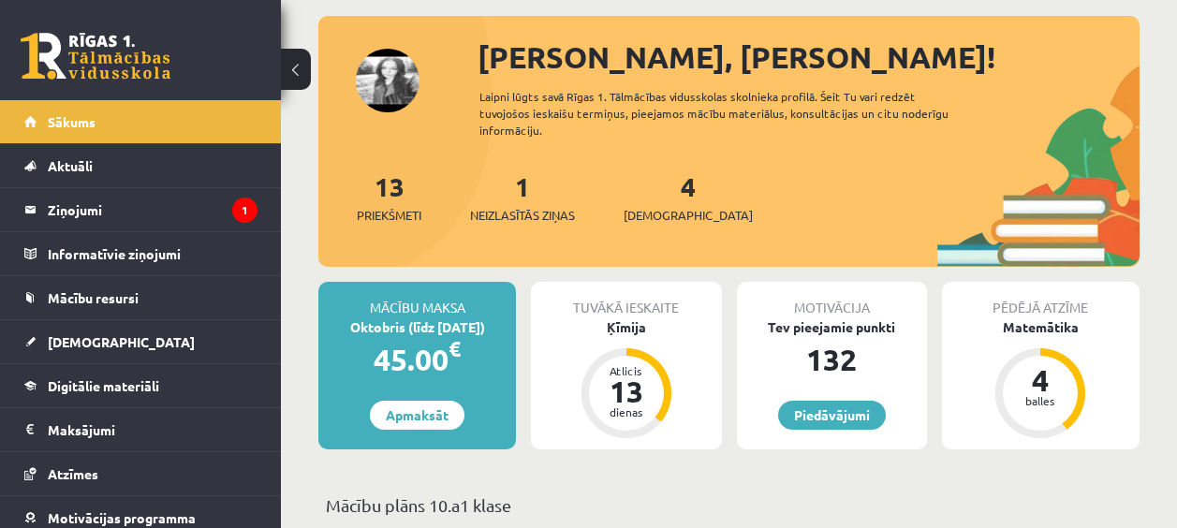
scroll to position [94, 0]
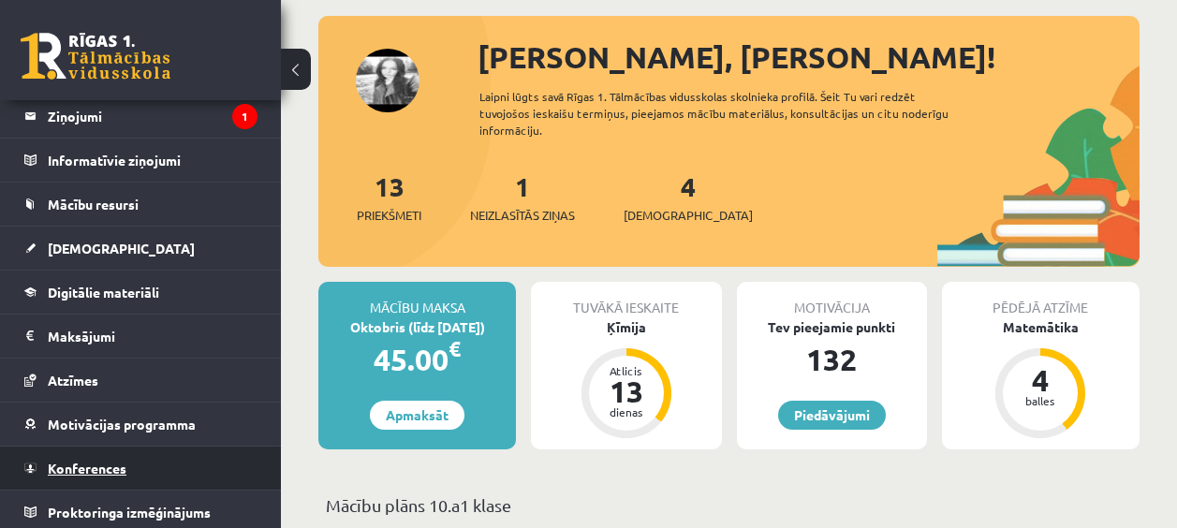
click at [141, 481] on link "Konferences" at bounding box center [140, 468] width 233 height 43
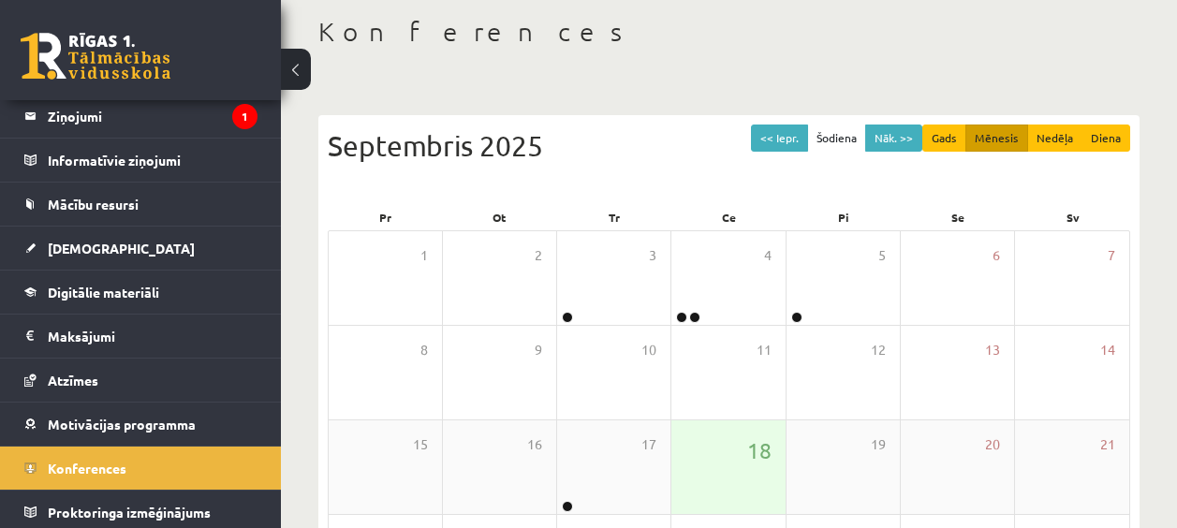
scroll to position [187, 0]
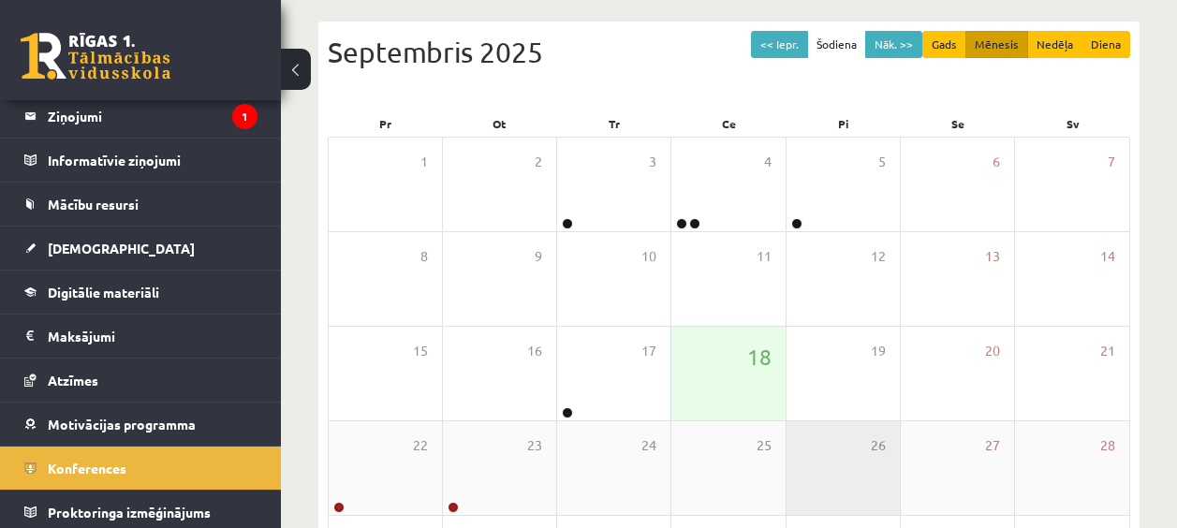
drag, startPoint x: 469, startPoint y: 451, endPoint x: 859, endPoint y: 491, distance: 391.5
click at [860, 488] on div "26" at bounding box center [843, 468] width 113 height 94
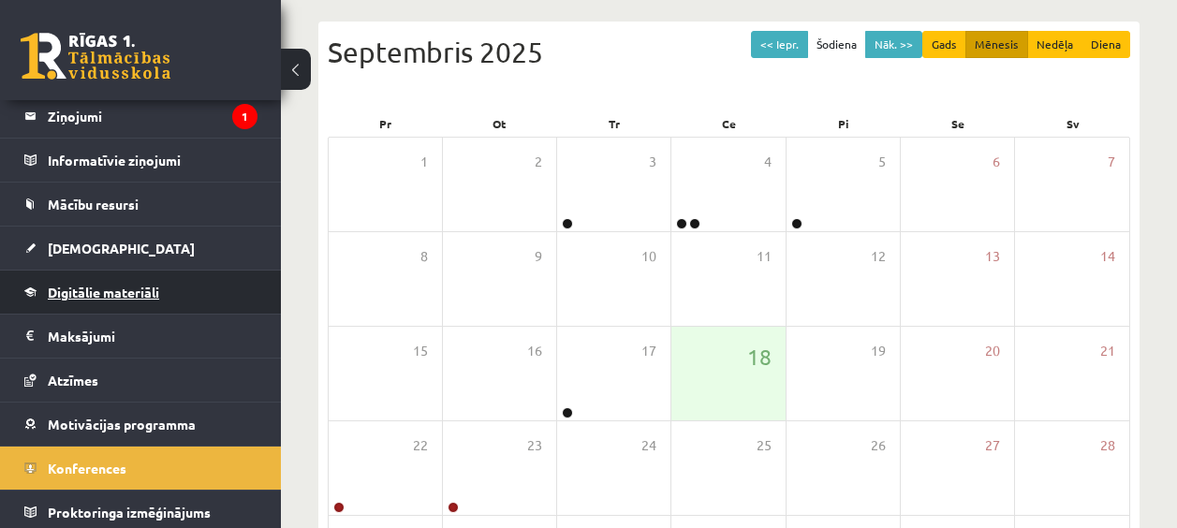
click at [121, 281] on link "Digitālie materiāli" at bounding box center [140, 292] width 233 height 43
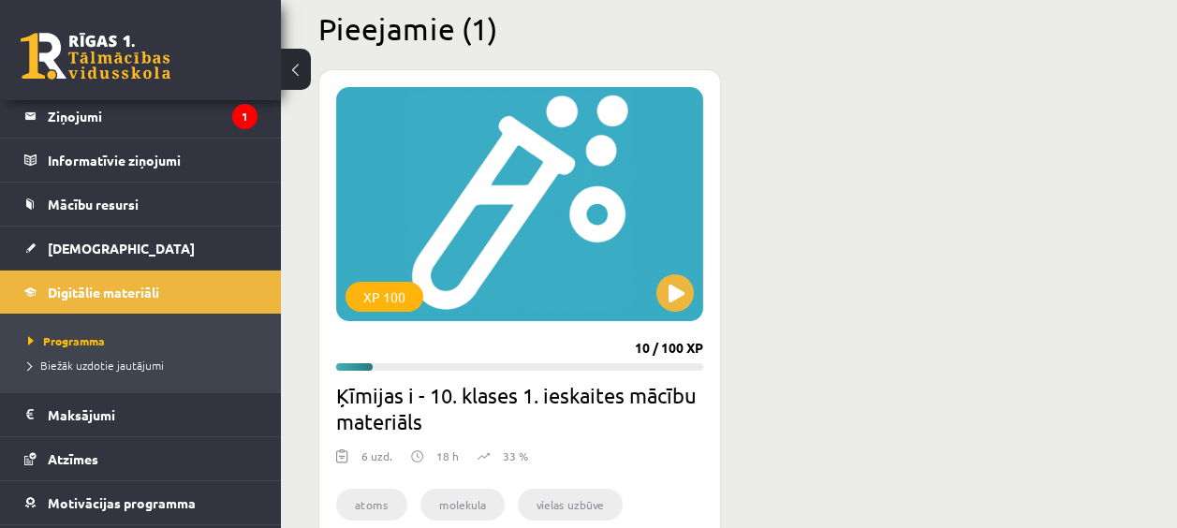
scroll to position [468, 0]
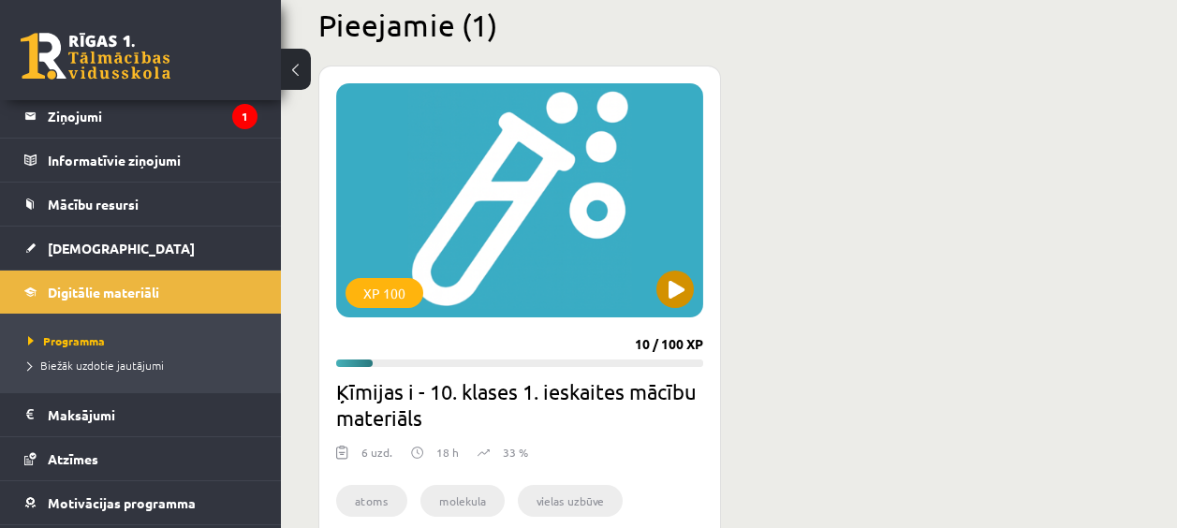
click at [675, 269] on div "XP 100" at bounding box center [519, 200] width 367 height 234
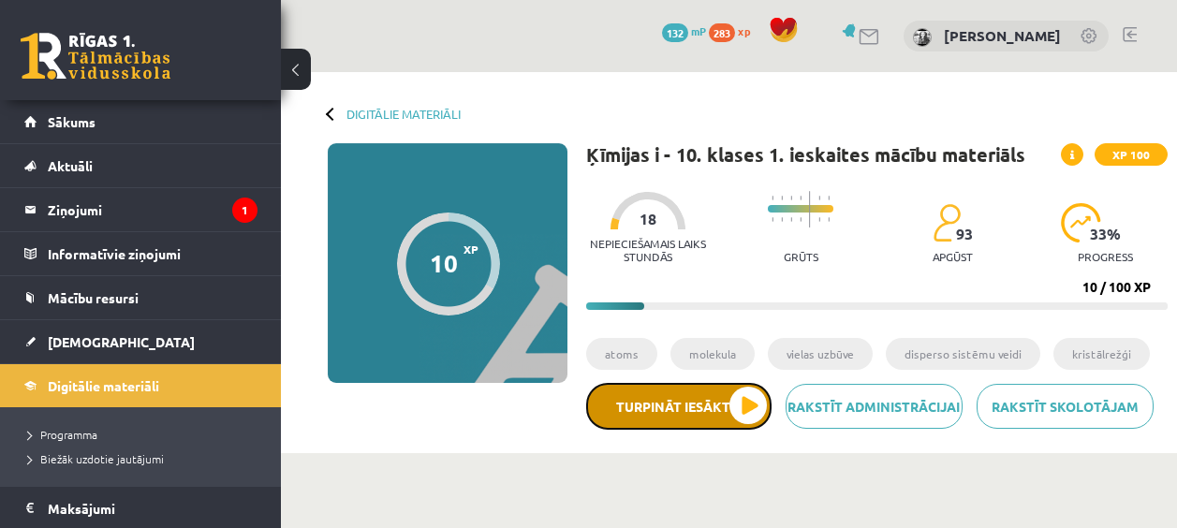
click at [662, 418] on button "Turpināt iesākto" at bounding box center [678, 406] width 185 height 47
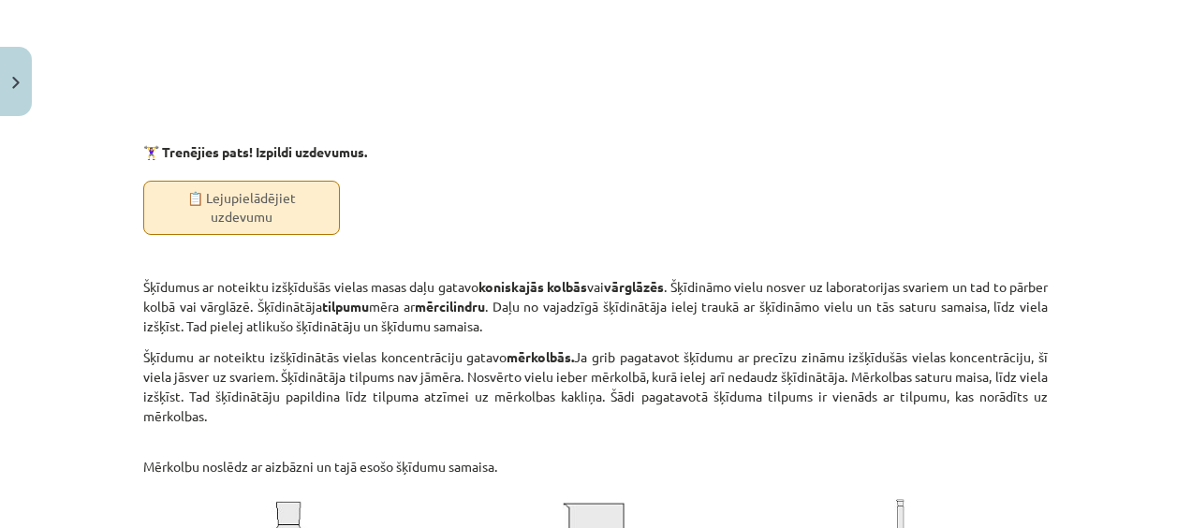
scroll to position [5380, 0]
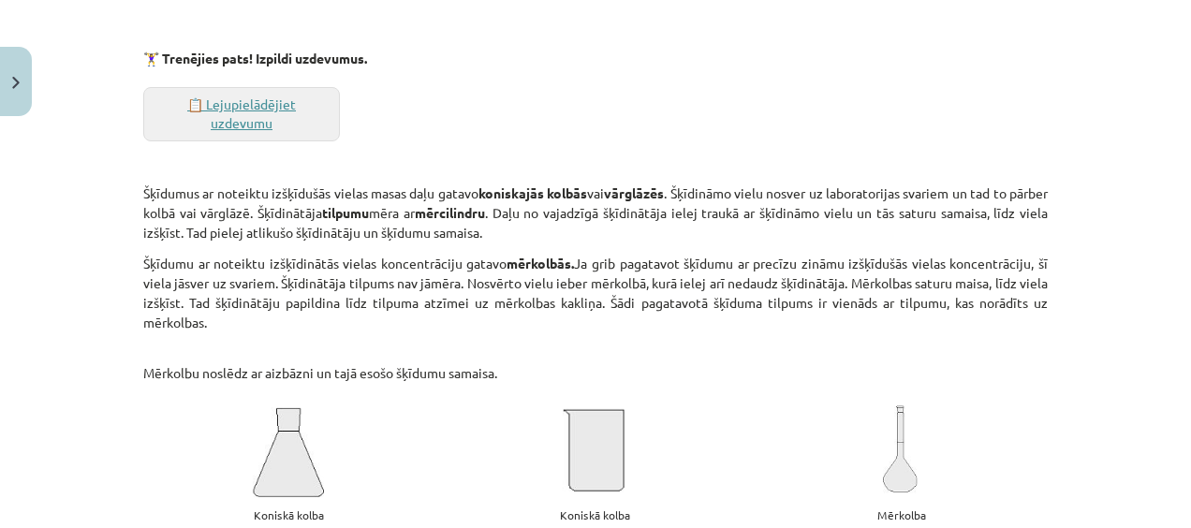
click at [225, 123] on link "📋 Lejupielādējiet uzdevumu" at bounding box center [241, 114] width 197 height 54
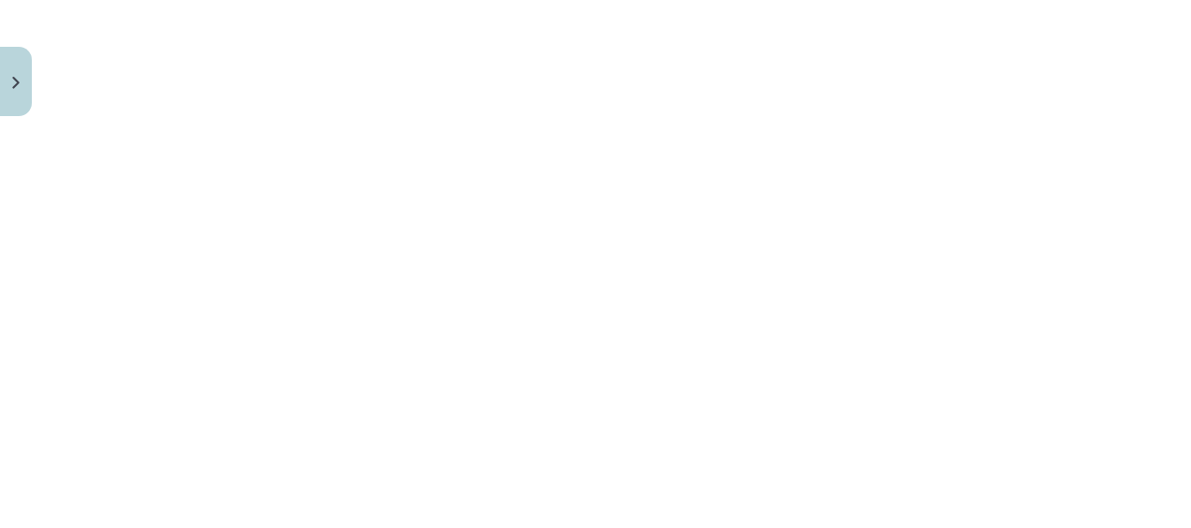
scroll to position [7287, 0]
click at [75, 232] on div "Mācību tēma: Ķīmijas i - 10. klases 1. ieskaites mācību materiāls #3 2. tema. V…" at bounding box center [595, 264] width 1191 height 528
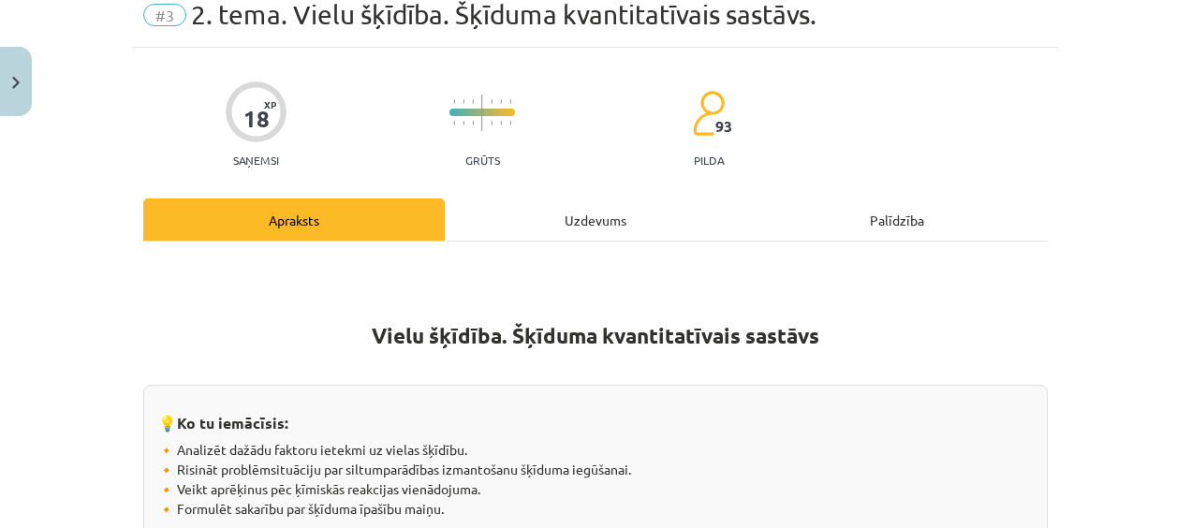
scroll to position [0, 0]
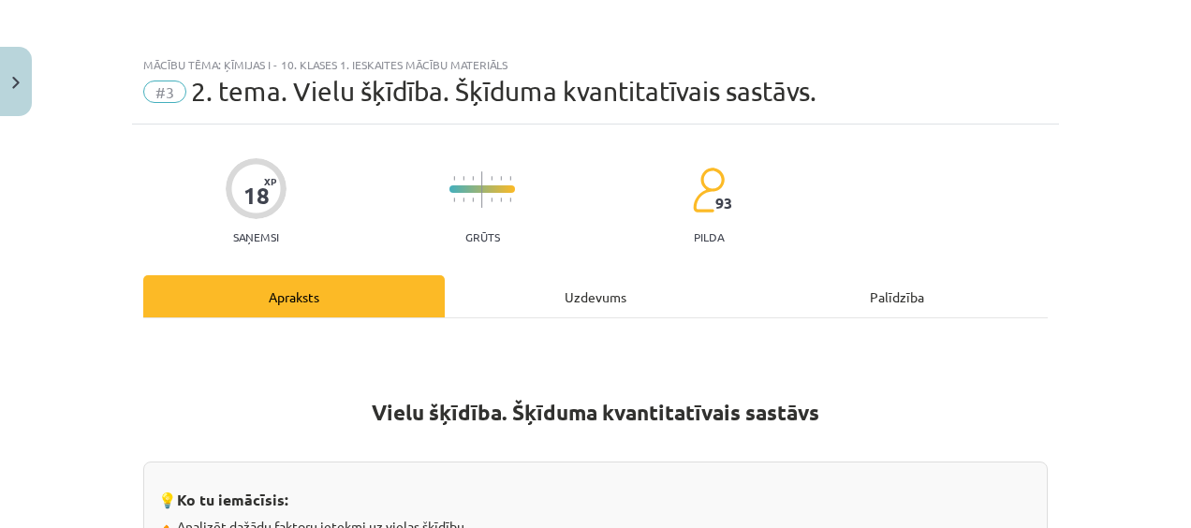
click at [571, 335] on p at bounding box center [595, 345] width 905 height 20
click at [572, 289] on div "Uzdevums" at bounding box center [596, 296] width 302 height 42
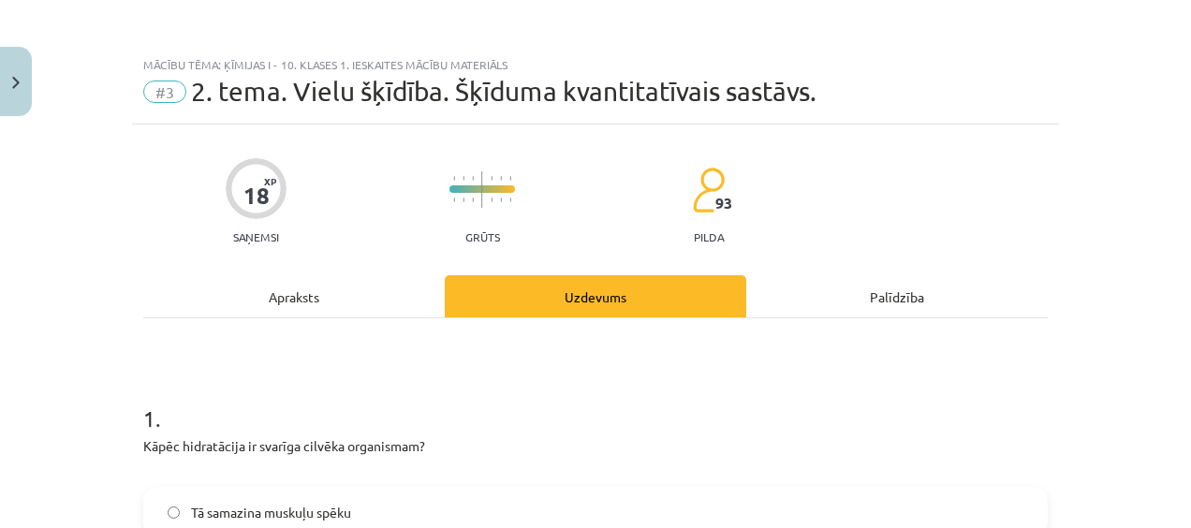
click at [264, 293] on div "Apraksts" at bounding box center [294, 296] width 302 height 42
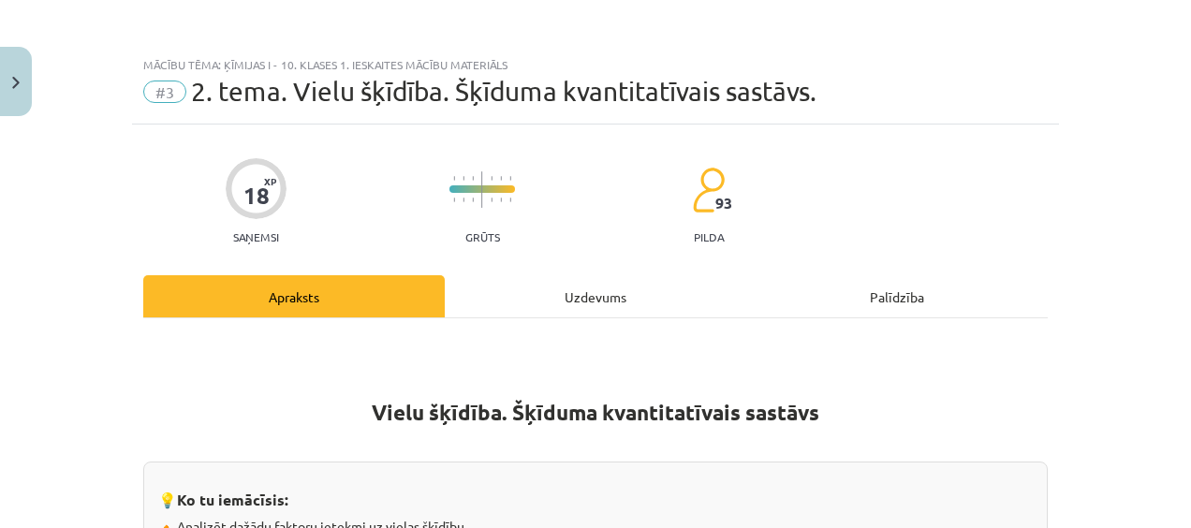
click at [527, 275] on div "Uzdevums" at bounding box center [596, 296] width 302 height 42
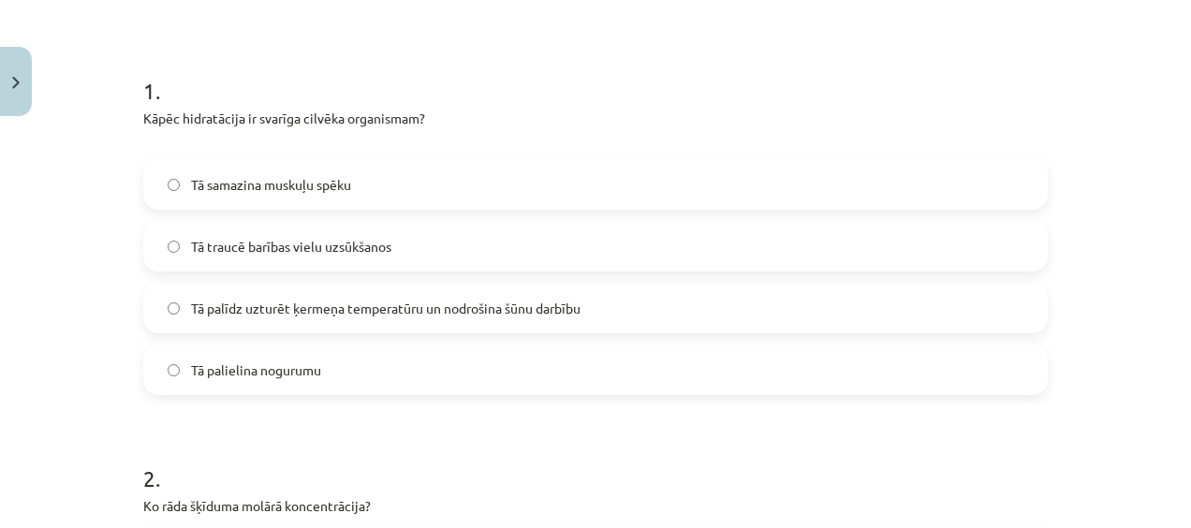
scroll to position [234, 0]
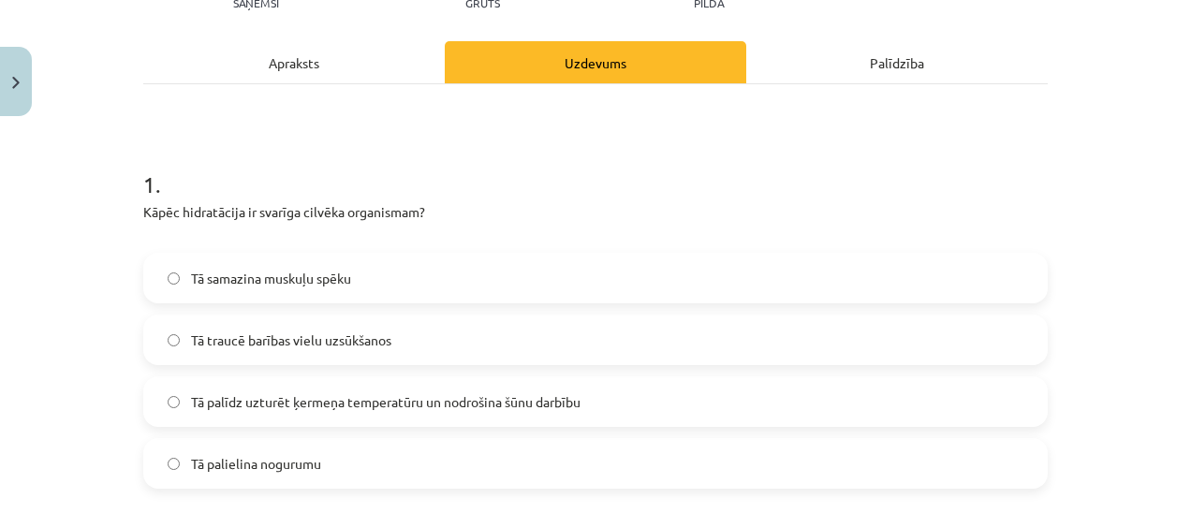
click at [286, 390] on label "Tā palīdz uzturēt ķermeņa temperatūru un nodrošina šūnu darbību" at bounding box center [595, 401] width 901 height 47
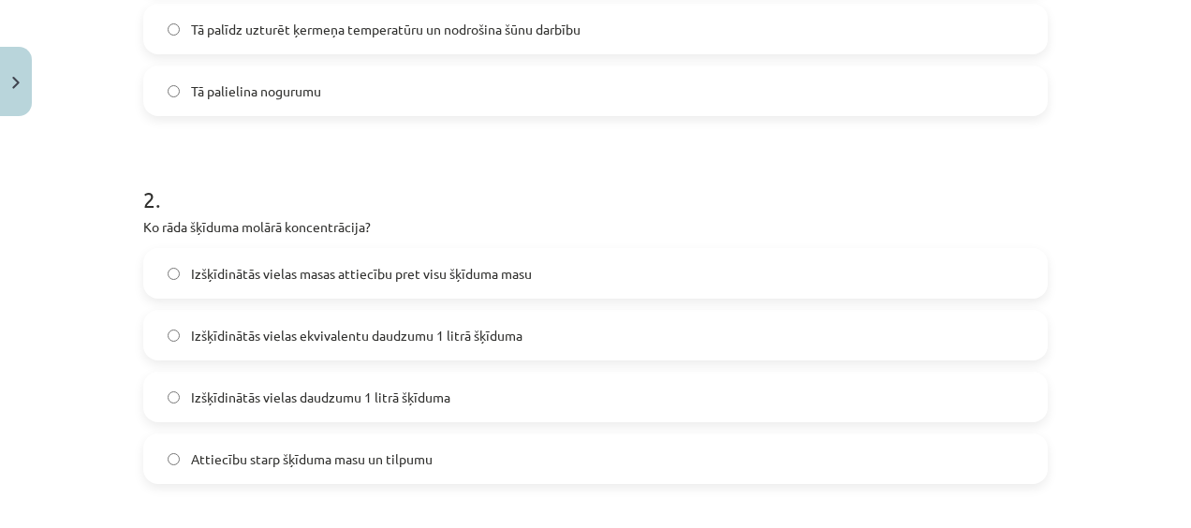
scroll to position [609, 0]
click at [205, 327] on span "Izšķīdinātās vielas ekvivalentu daudzumu 1 litrā šķīduma" at bounding box center [356, 334] width 331 height 20
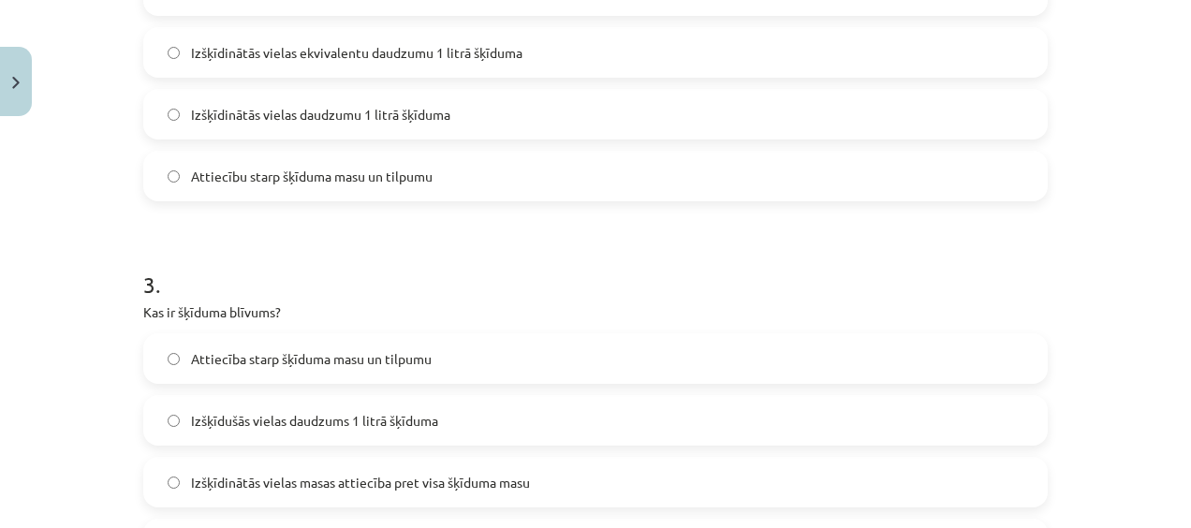
scroll to position [983, 0]
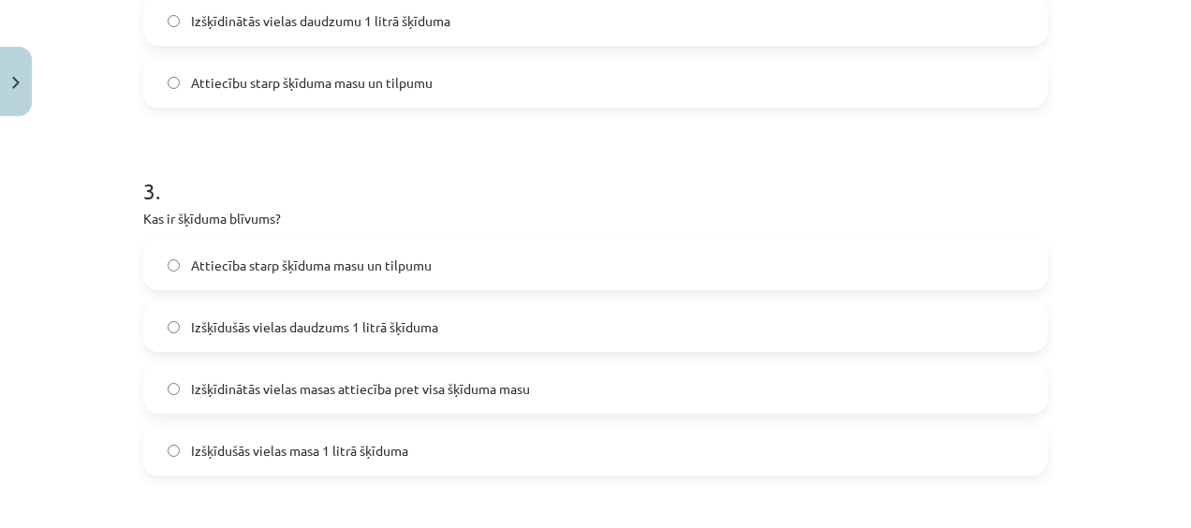
click at [267, 269] on span "Attiecība starp šķīduma masu un tilpumu" at bounding box center [311, 266] width 241 height 20
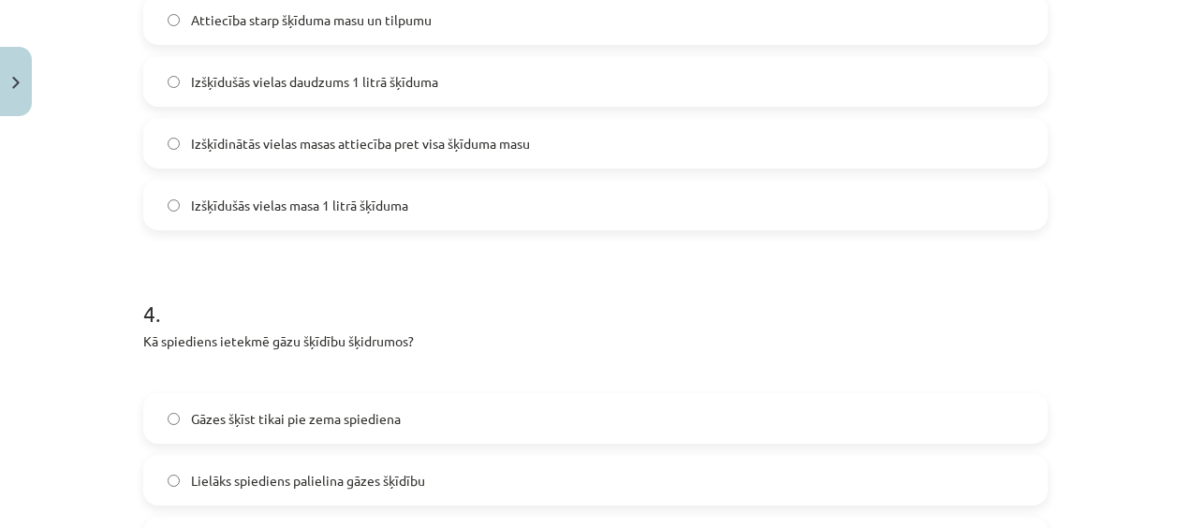
scroll to position [1416, 0]
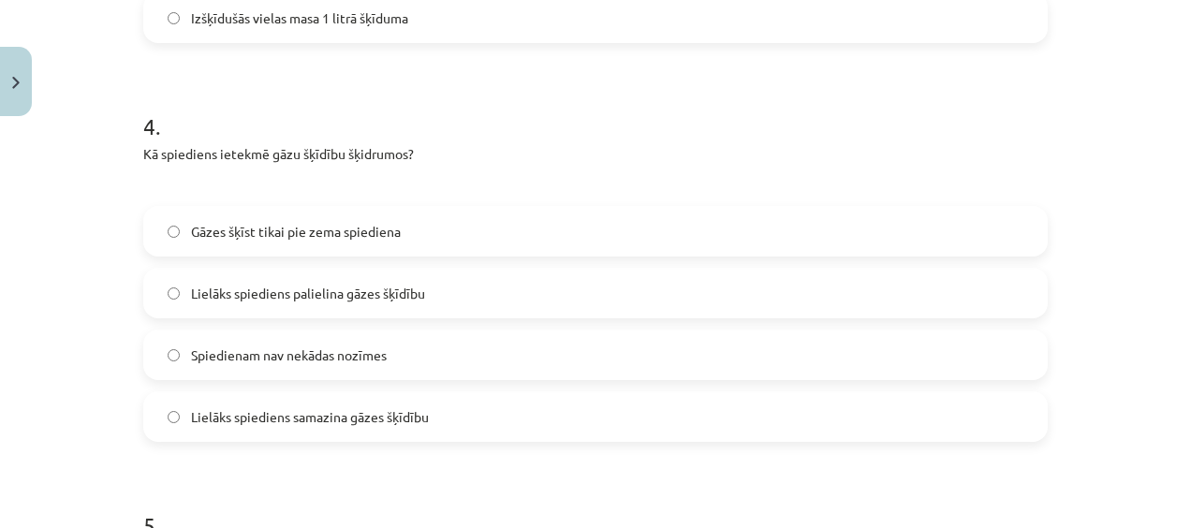
click at [324, 285] on span "Lielāks spiediens palielina gāzes šķīdību" at bounding box center [308, 294] width 234 height 20
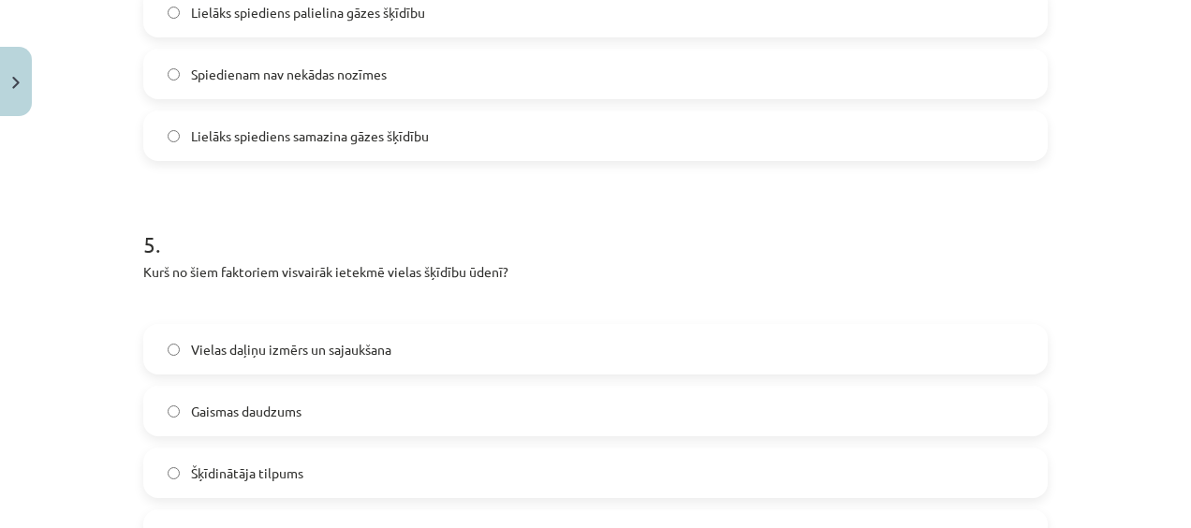
scroll to position [1790, 0]
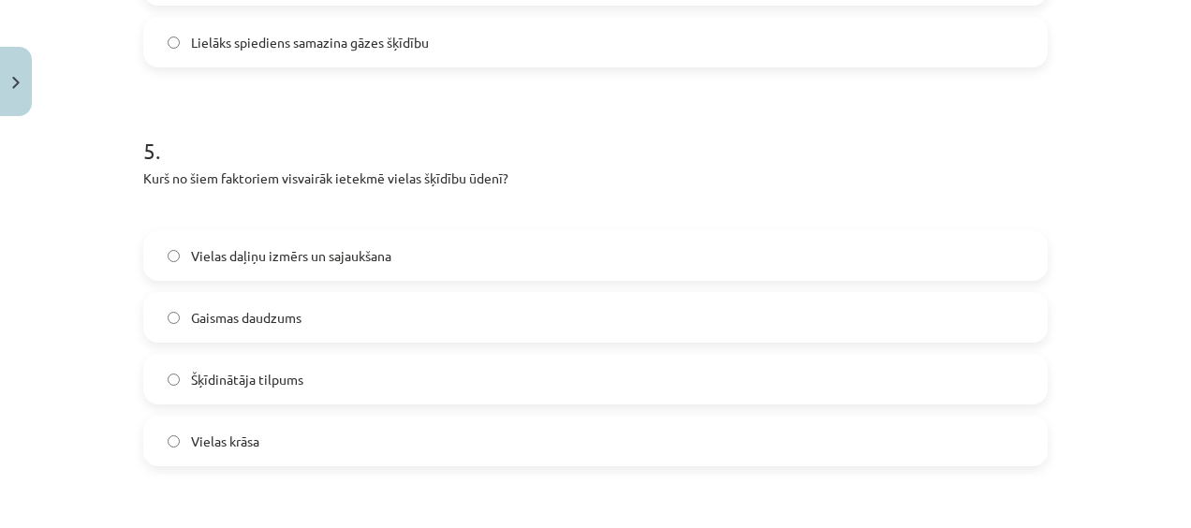
click at [434, 245] on label "Vielas daļiņu izmērs un sajaukšana" at bounding box center [595, 255] width 901 height 47
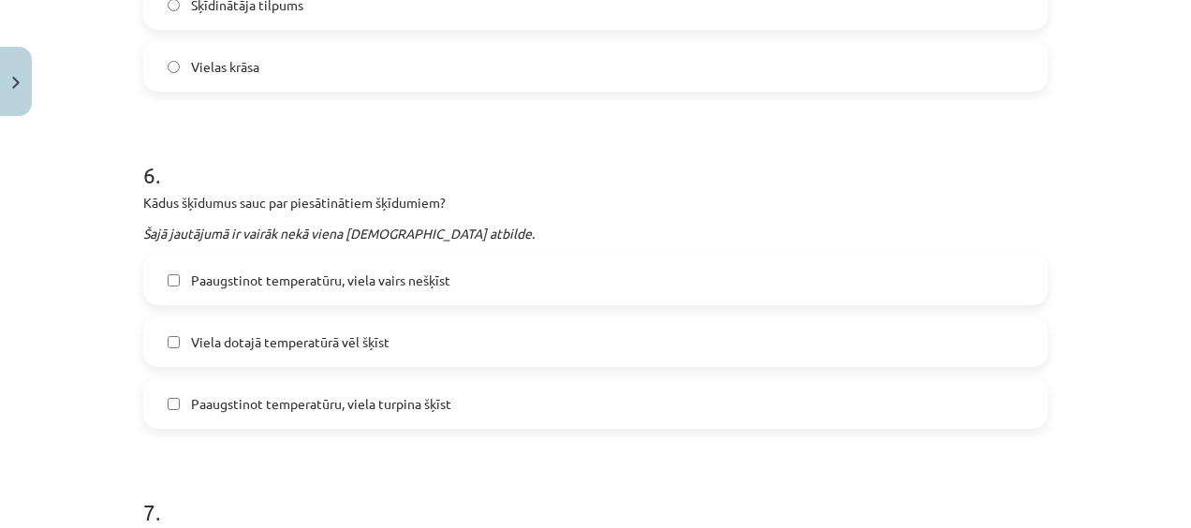
scroll to position [2259, 0]
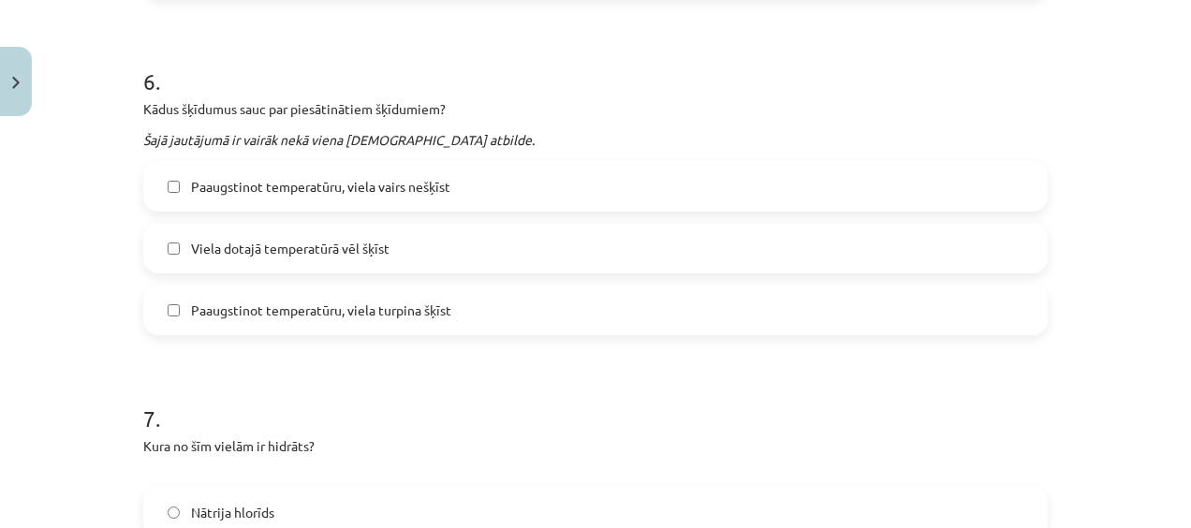
click at [345, 197] on label "Paaugstinot temperatūru, viela vairs nešķīst" at bounding box center [595, 186] width 901 height 47
click at [341, 263] on label "Viela dotajā temperatūrā vēl šķīst" at bounding box center [595, 248] width 901 height 47
click at [218, 267] on label "Viela dotajā temperatūrā vēl šķīst" at bounding box center [595, 248] width 901 height 47
click at [219, 308] on span "Paaugstinot temperatūru, viela turpina šķīst" at bounding box center [321, 311] width 260 height 20
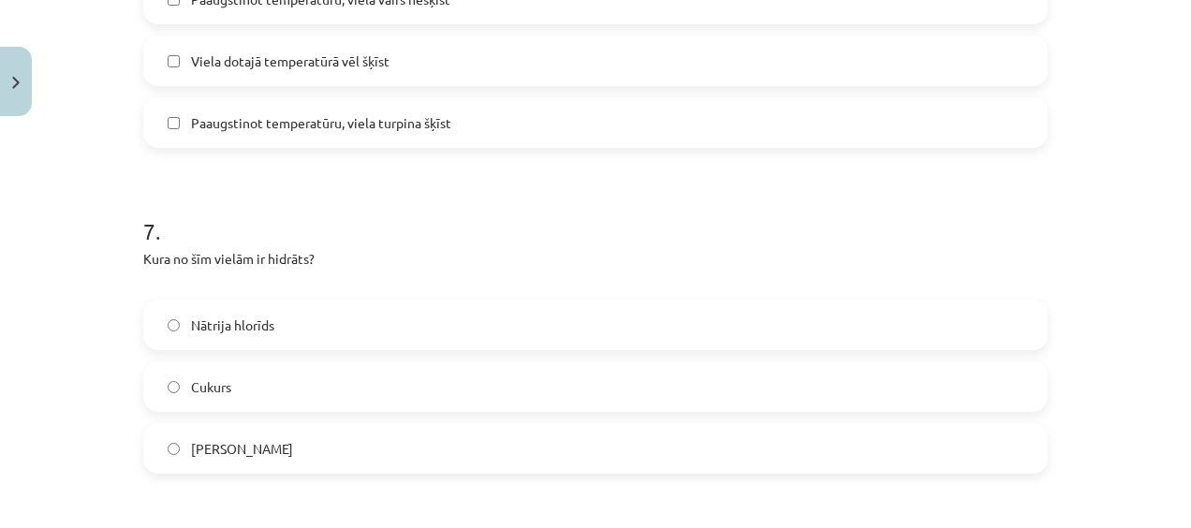
scroll to position [2539, 0]
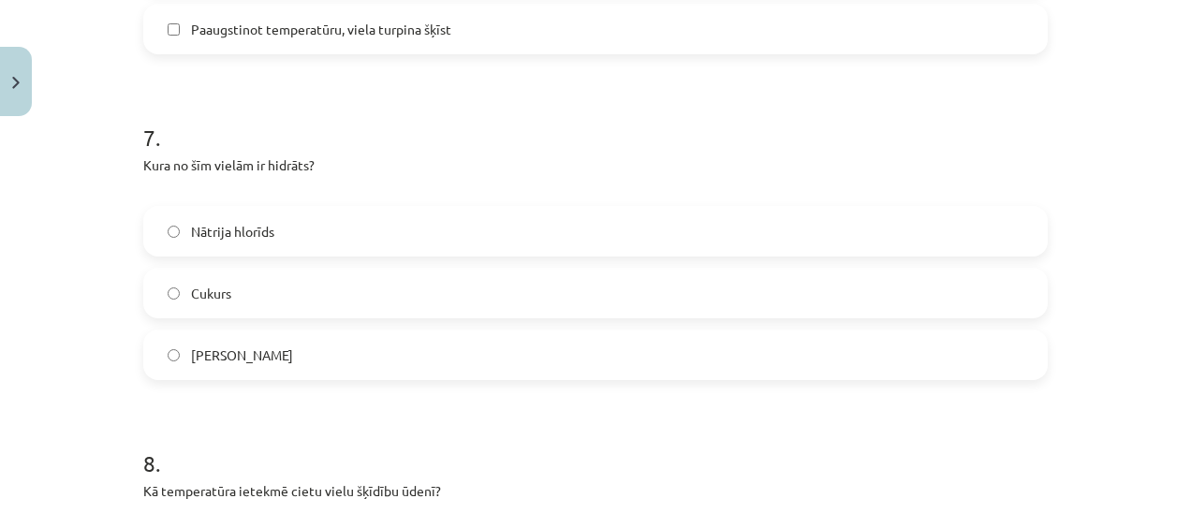
click at [190, 312] on label "Cukurs" at bounding box center [595, 293] width 901 height 47
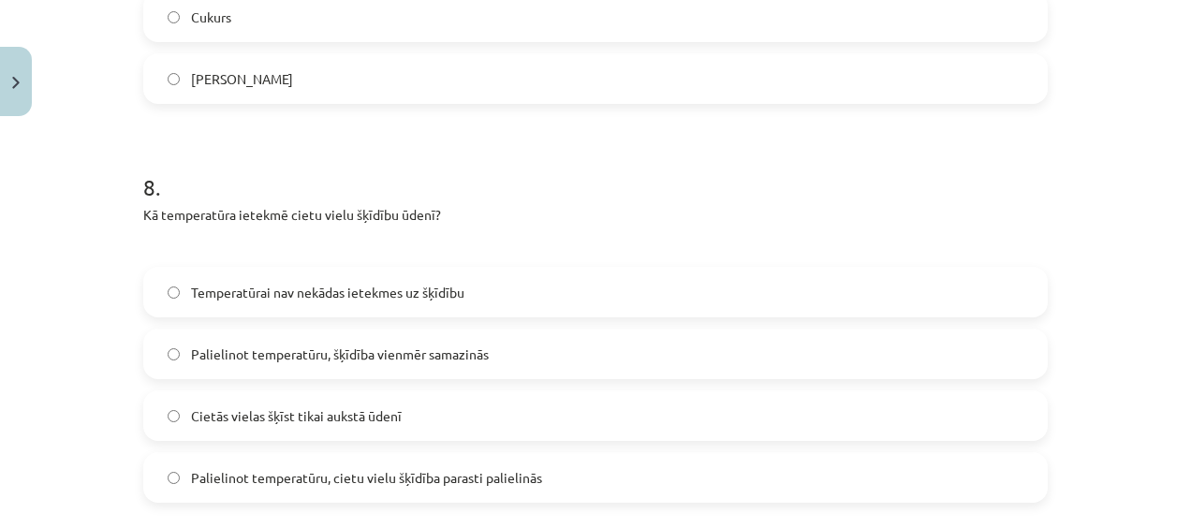
scroll to position [2820, 0]
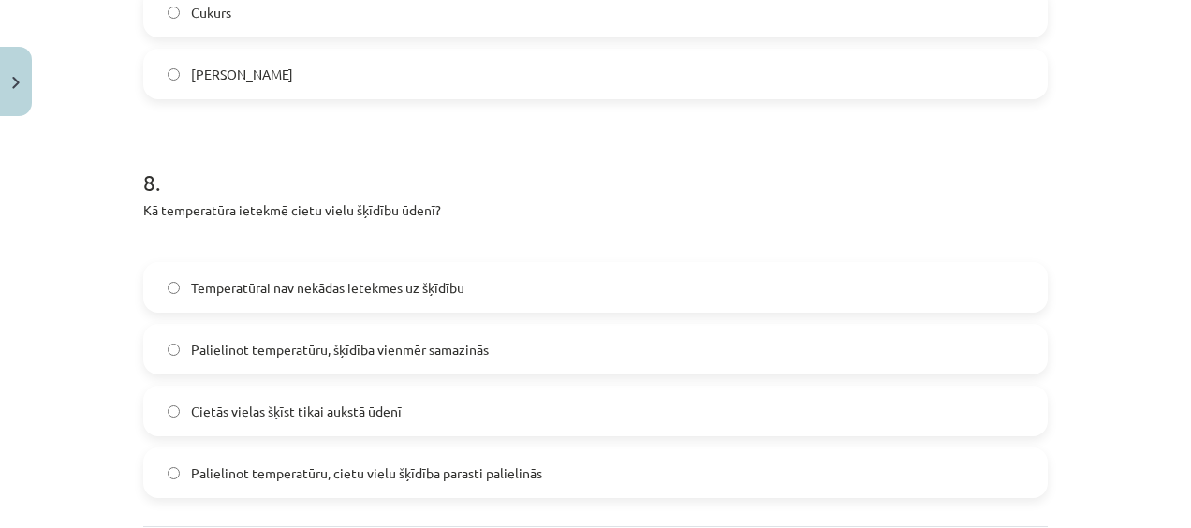
click at [301, 465] on span "Palielinot temperatūru, cietu vielu šķīdība parasti palielinās" at bounding box center [366, 474] width 351 height 20
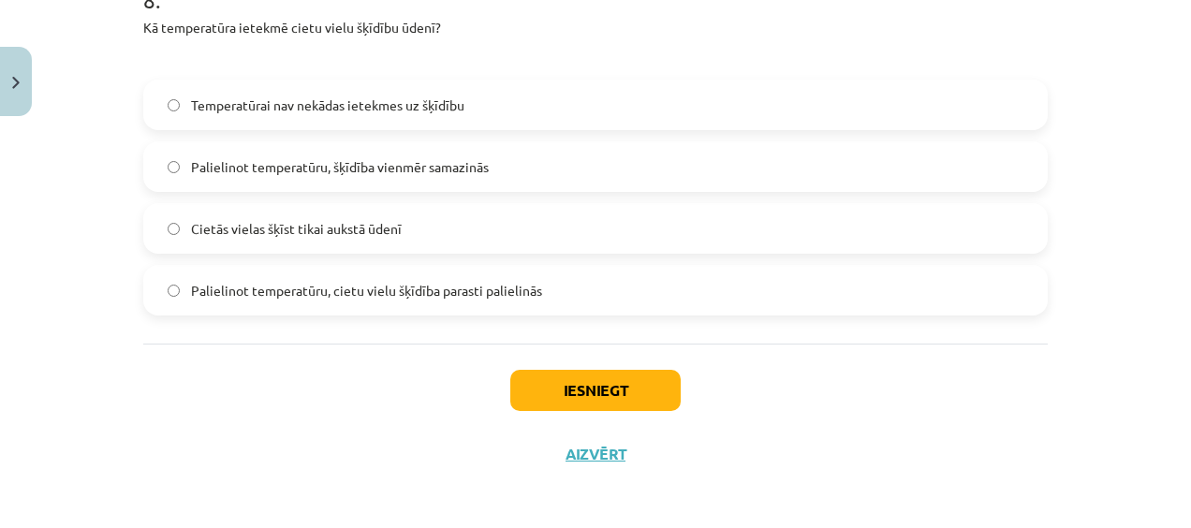
scroll to position [3008, 0]
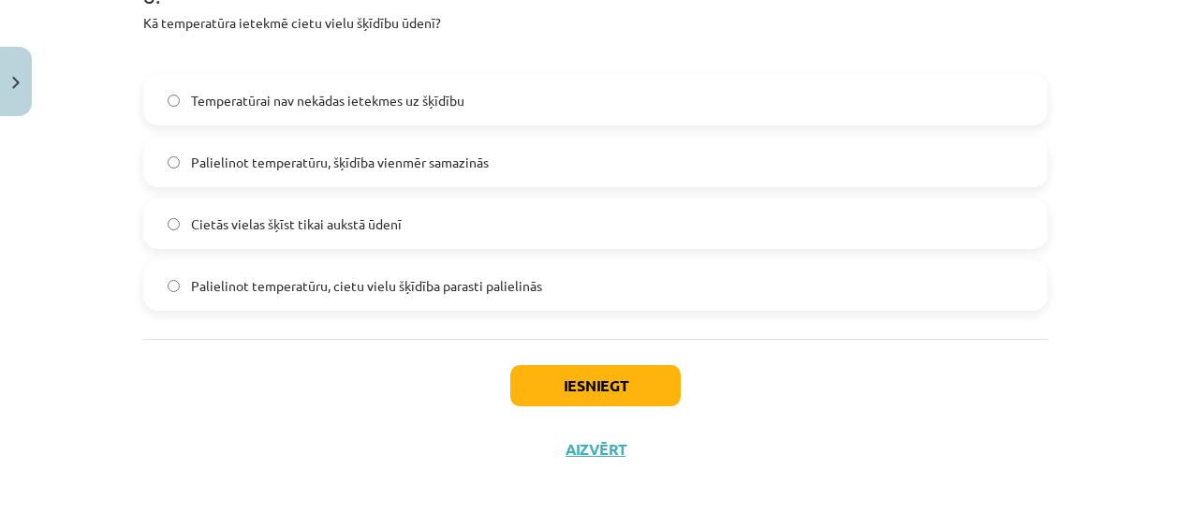
click at [487, 368] on div "Iesniegt Aizvērt" at bounding box center [595, 404] width 905 height 131
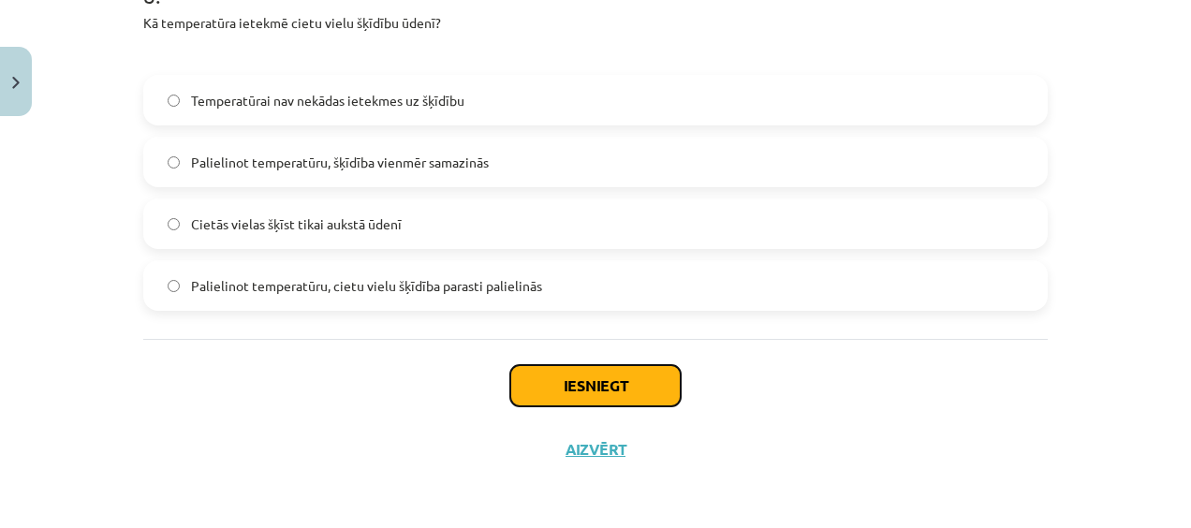
click at [520, 376] on button "Iesniegt" at bounding box center [595, 385] width 170 height 41
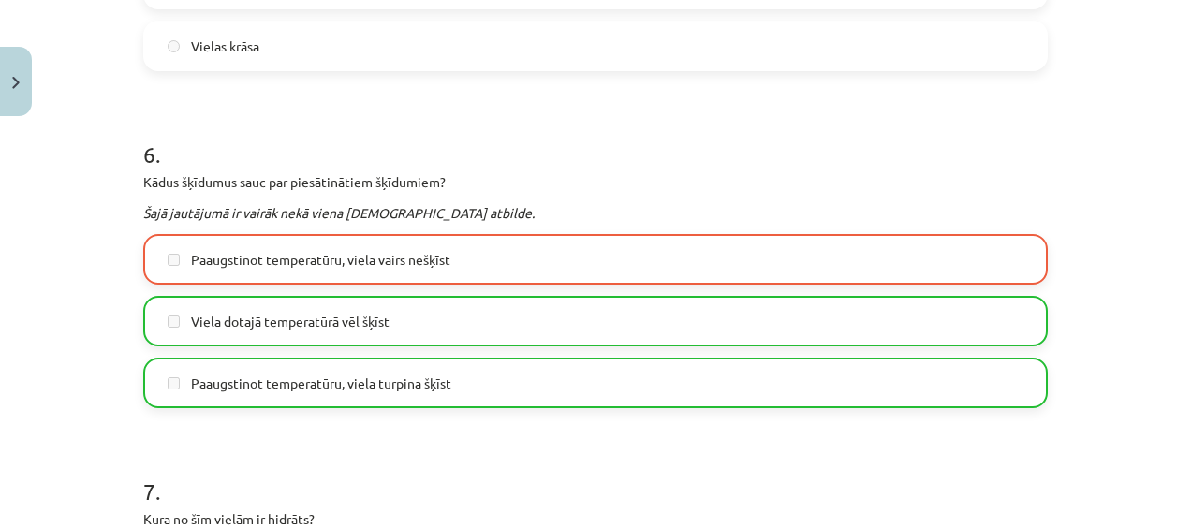
scroll to position [2259, 0]
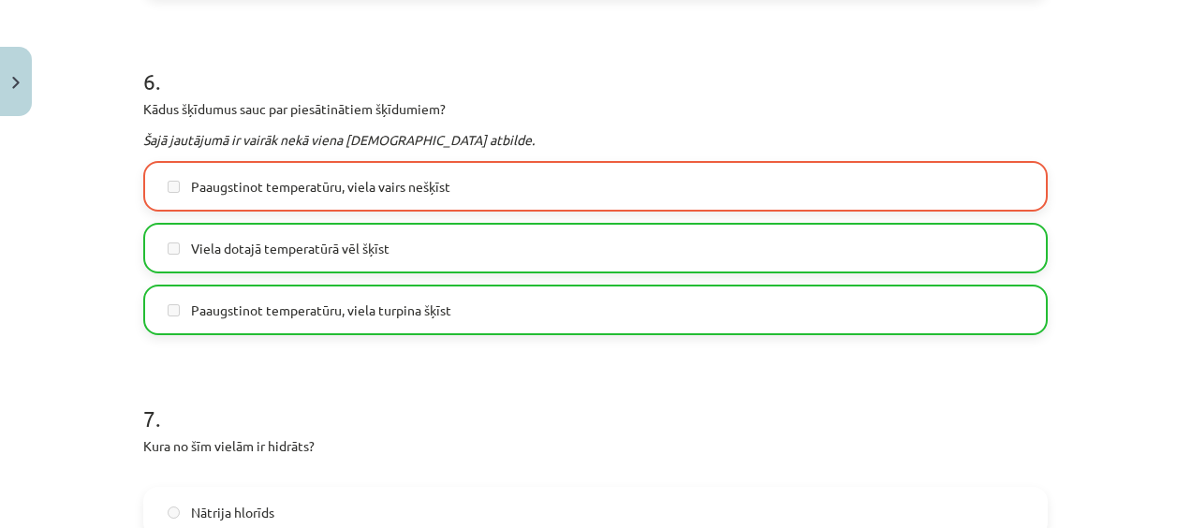
click at [372, 188] on span "Paaugstinot temperatūru, viela vairs nešķīst" at bounding box center [320, 187] width 259 height 20
click at [358, 229] on label "Viela dotajā temperatūrā vēl šķīst" at bounding box center [595, 248] width 901 height 47
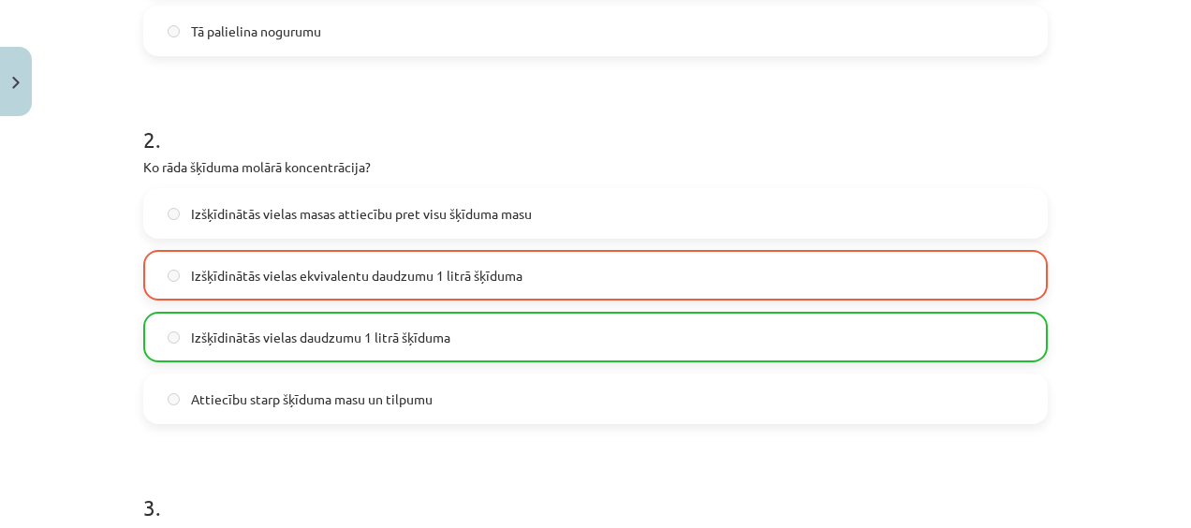
scroll to position [760, 0]
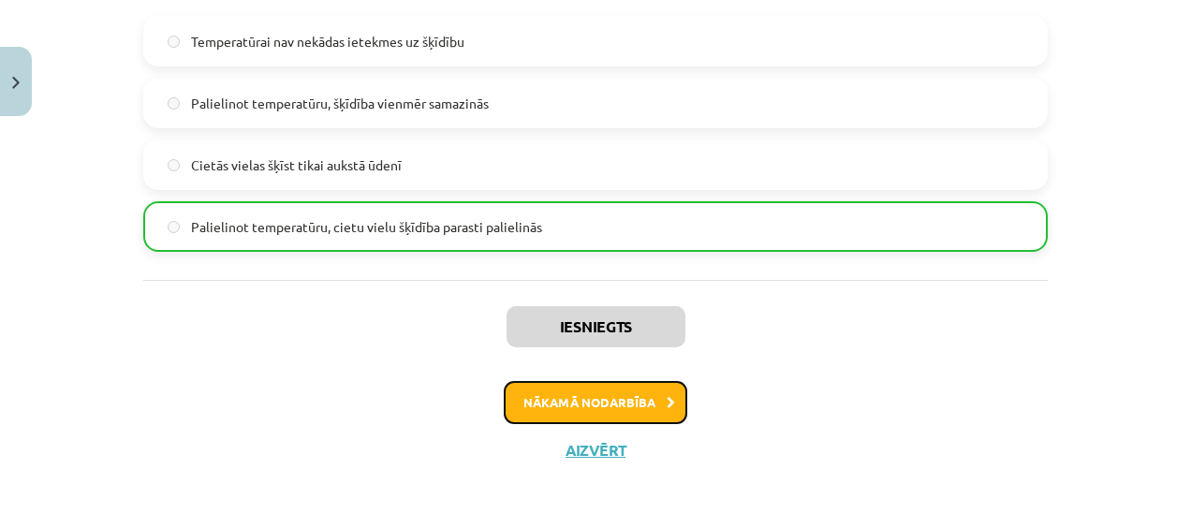
click at [576, 405] on button "Nākamā nodarbība" at bounding box center [596, 402] width 184 height 43
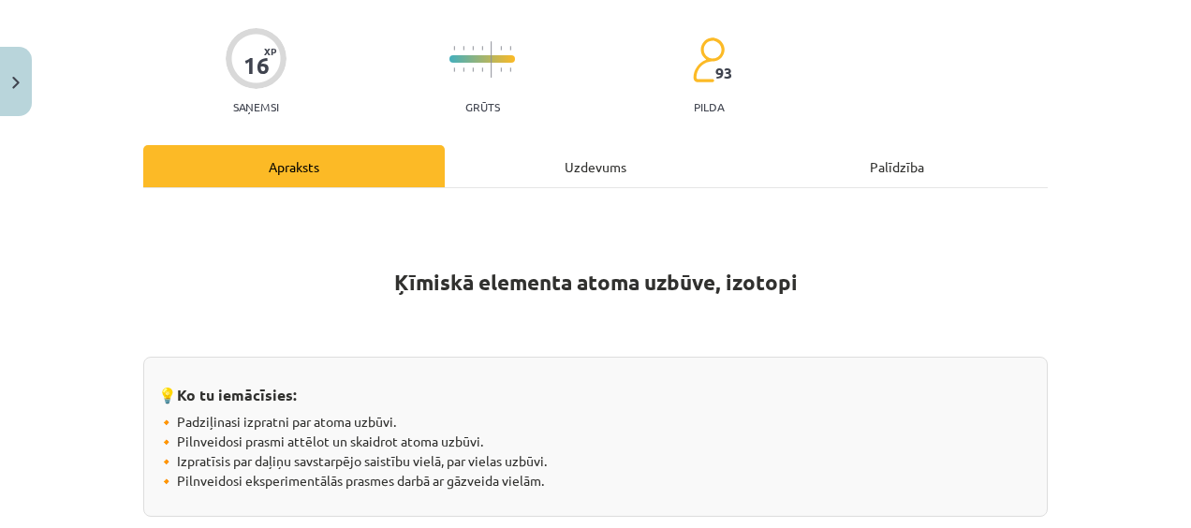
scroll to position [0, 0]
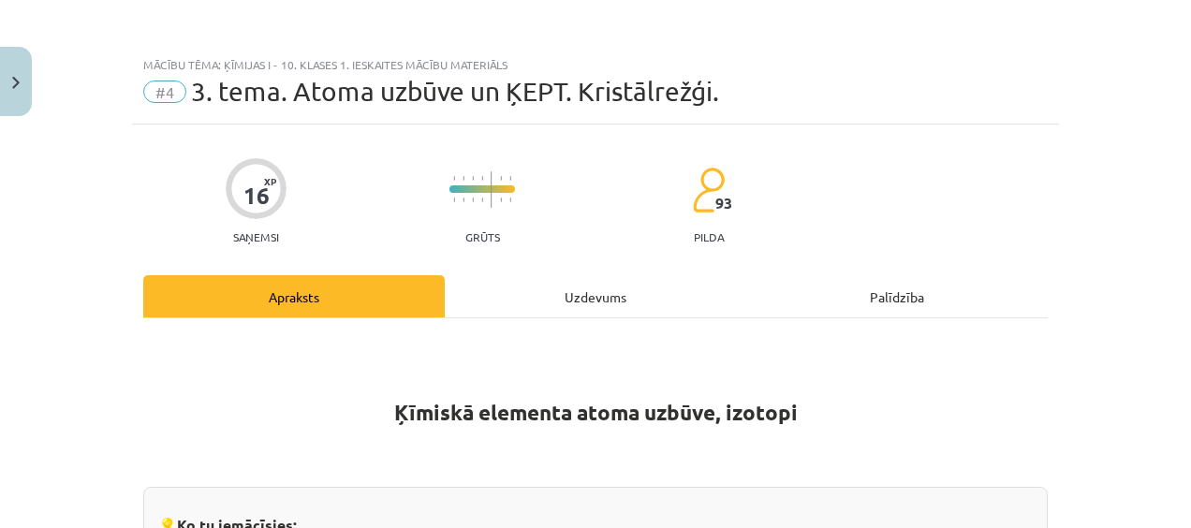
click at [523, 283] on div "Uzdevums" at bounding box center [596, 296] width 302 height 42
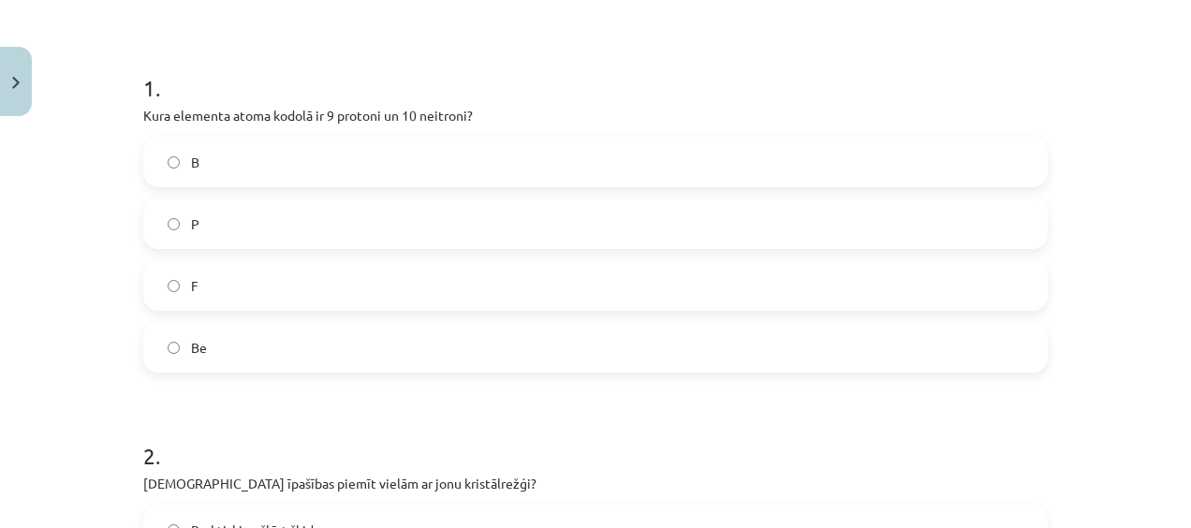
scroll to position [237, 0]
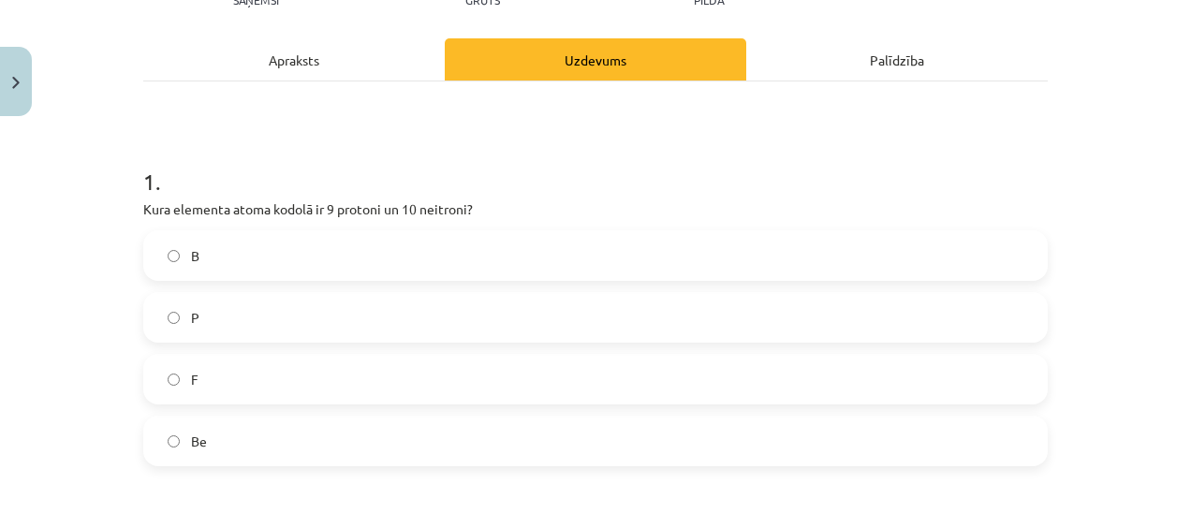
click at [261, 43] on div "Apraksts" at bounding box center [294, 59] width 302 height 42
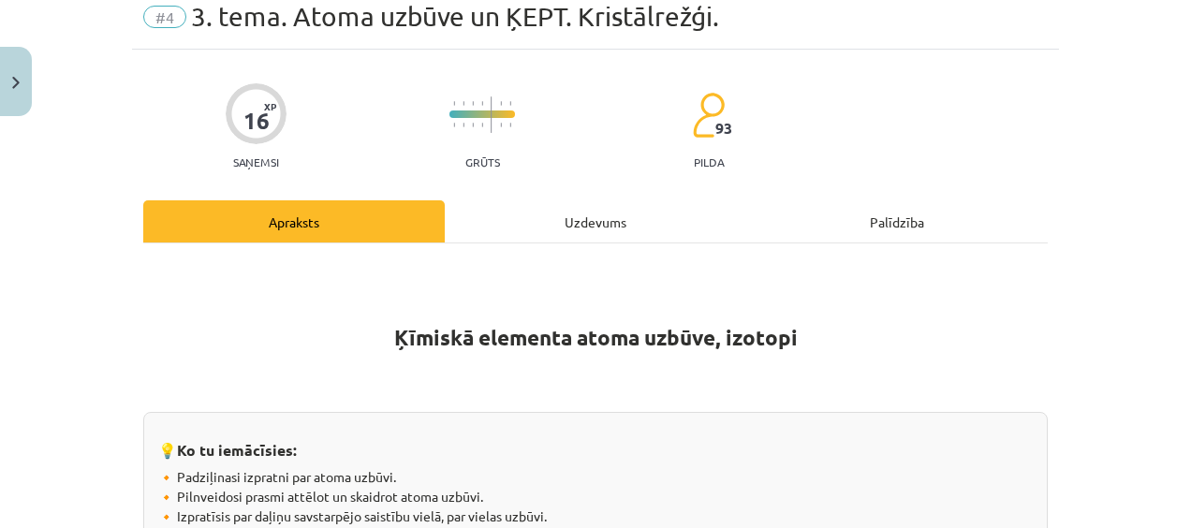
scroll to position [47, 0]
